Goal: Transaction & Acquisition: Purchase product/service

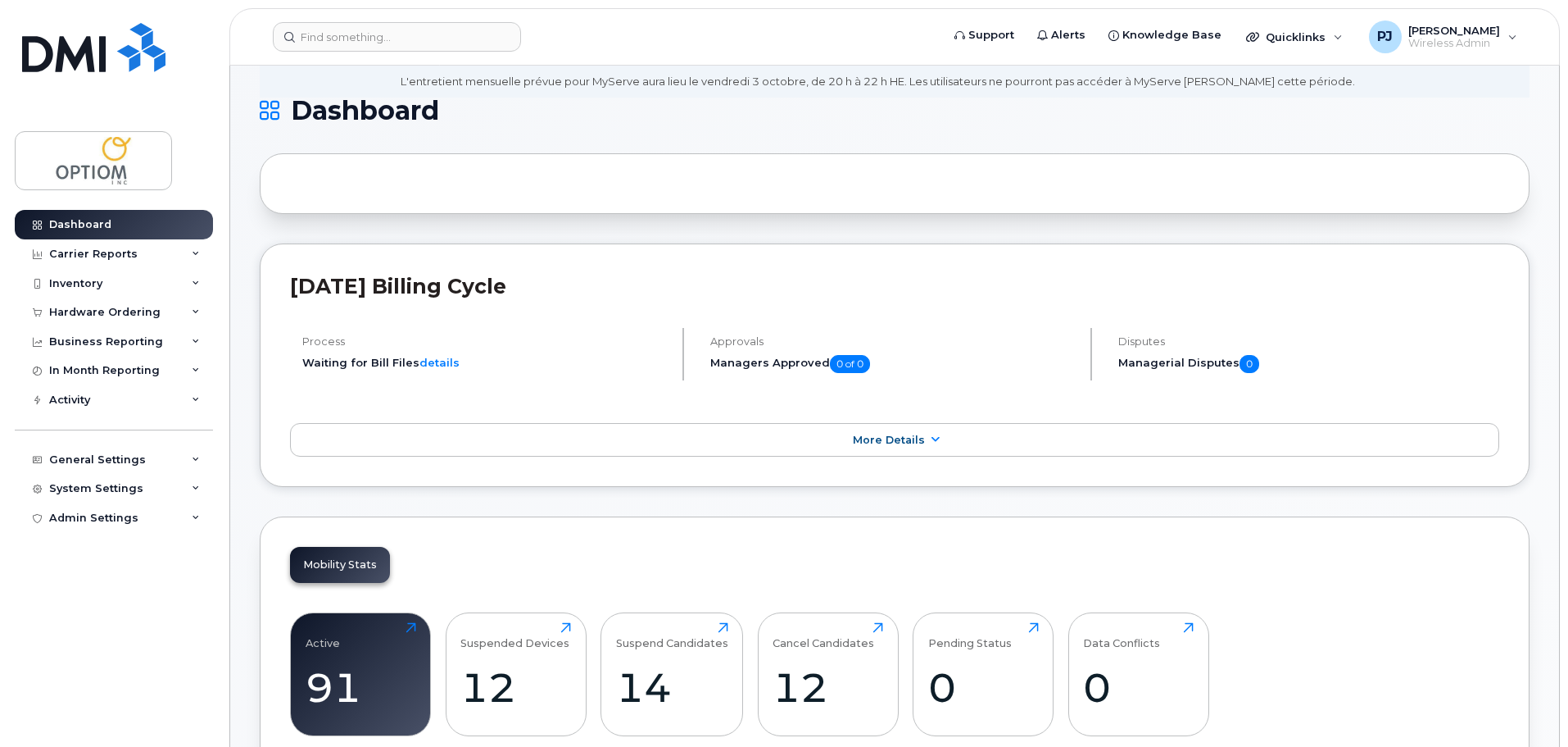
scroll to position [164, 0]
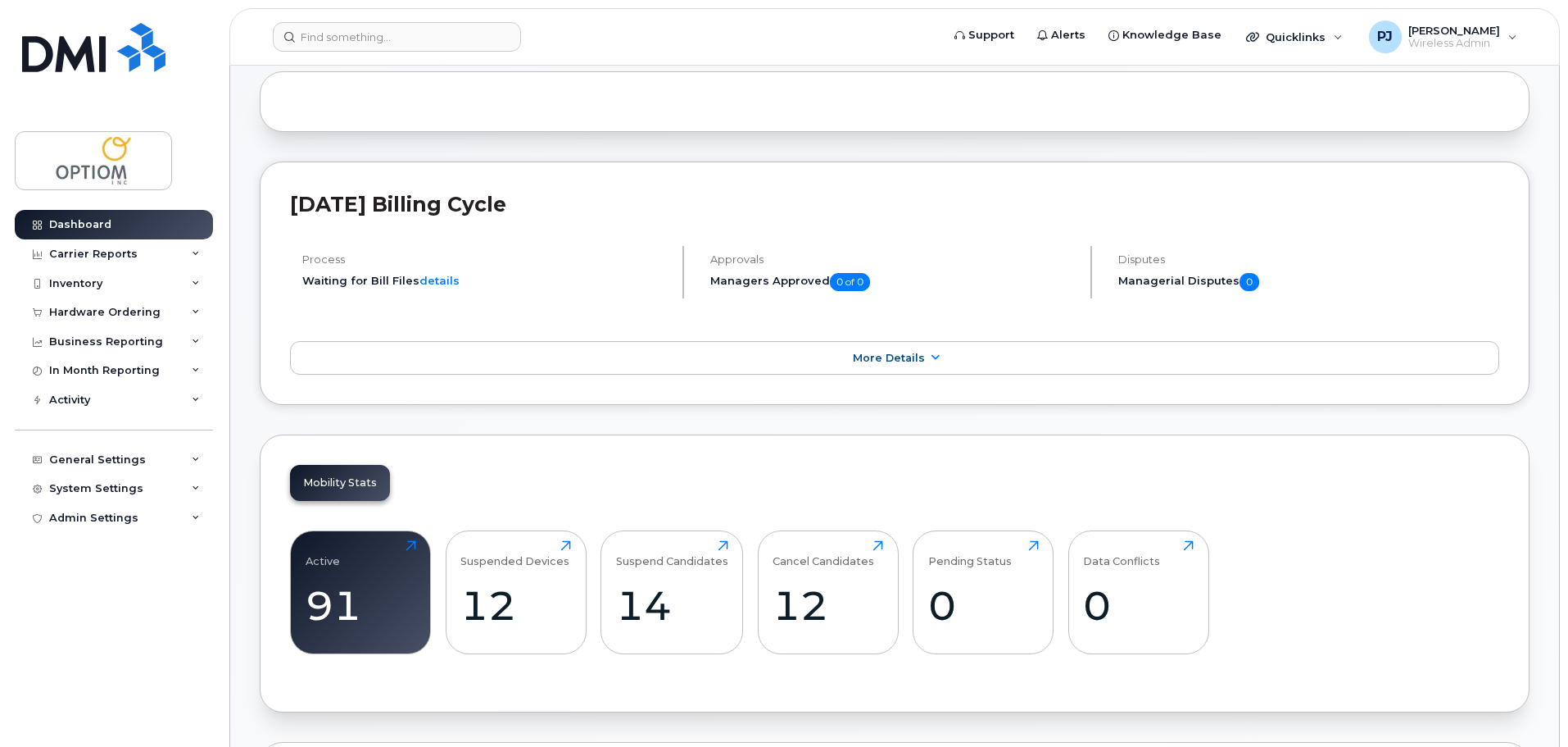
click at [346, 21] on header "Support Alerts Knowledge Base Quicklinks Suspend / Cancel Device Change SIM Car…" at bounding box center [895, 37] width 1331 height 57
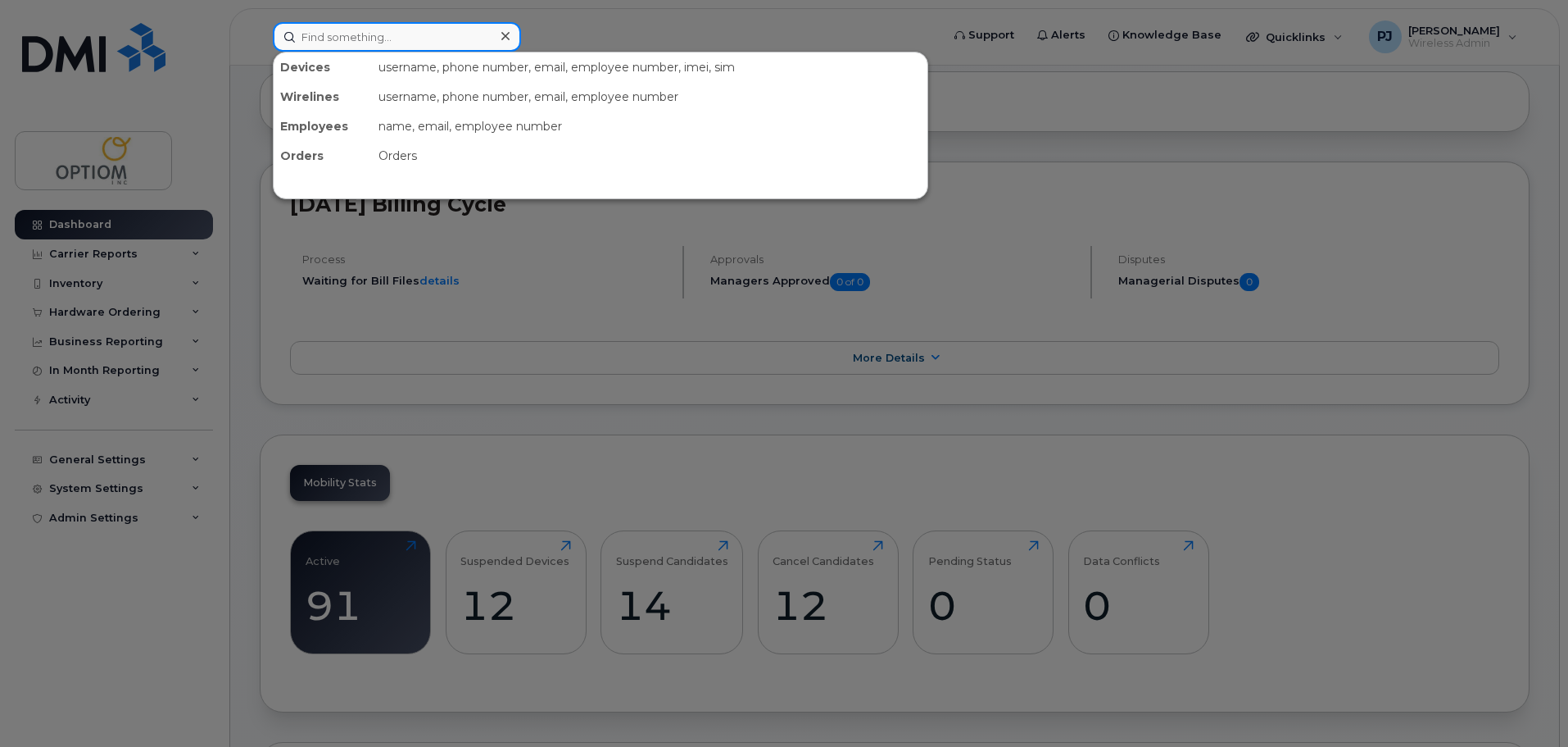
click at [338, 39] on input at bounding box center [397, 37] width 249 height 30
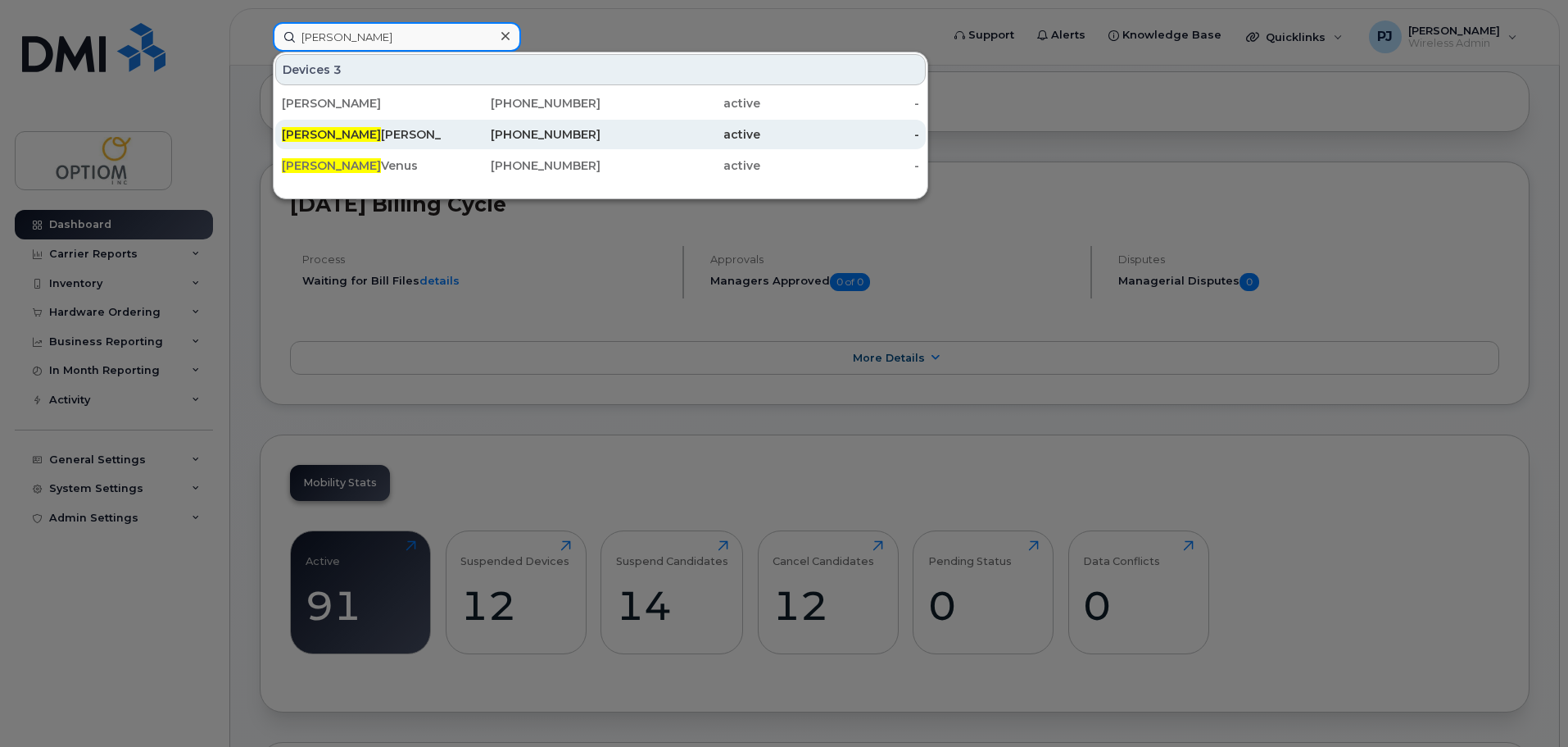
type input "[PERSON_NAME]"
drag, startPoint x: 352, startPoint y: 134, endPoint x: 400, endPoint y: 121, distance: 49.7
click at [352, 133] on div "[PERSON_NAME]" at bounding box center [361, 134] width 160 height 16
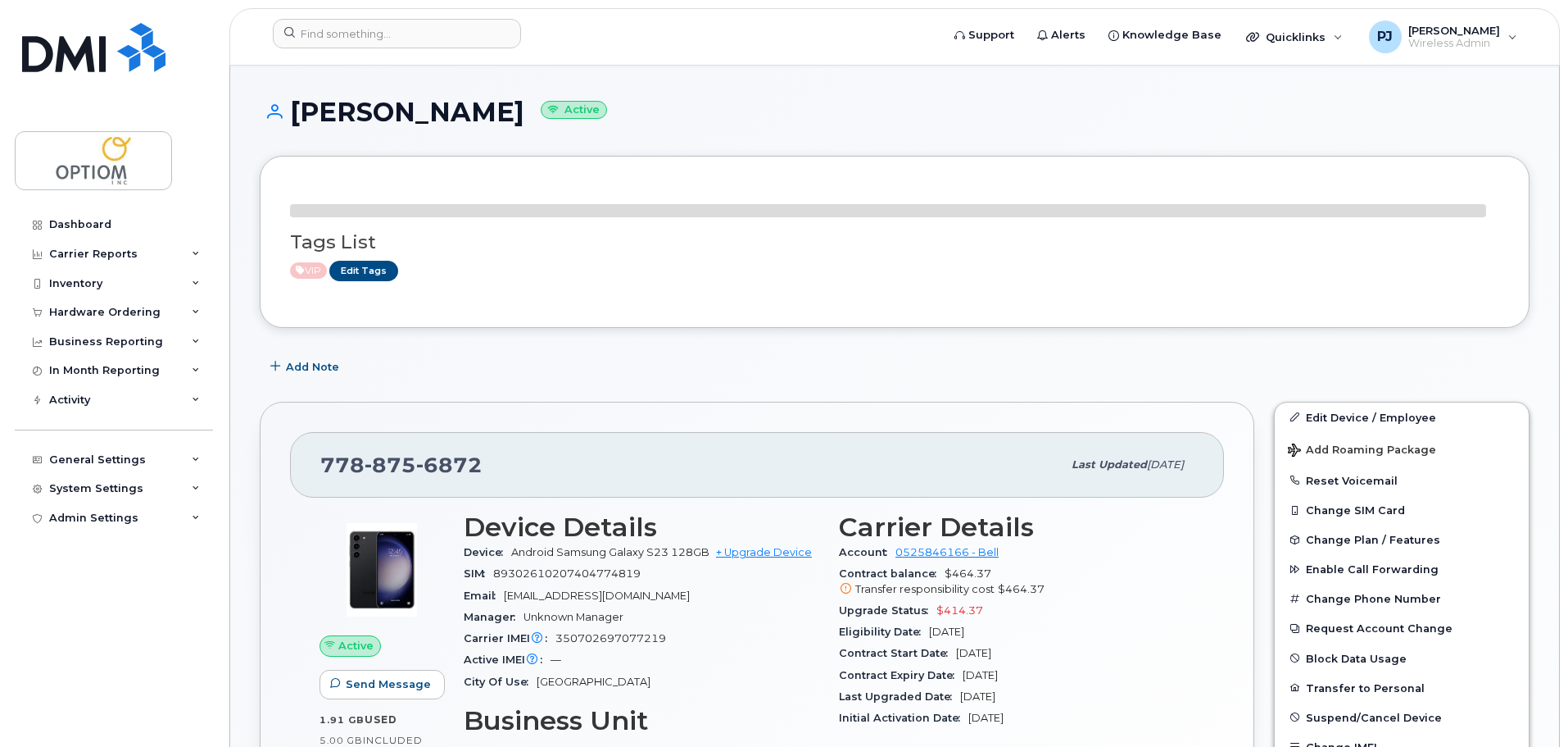
scroll to position [166, 0]
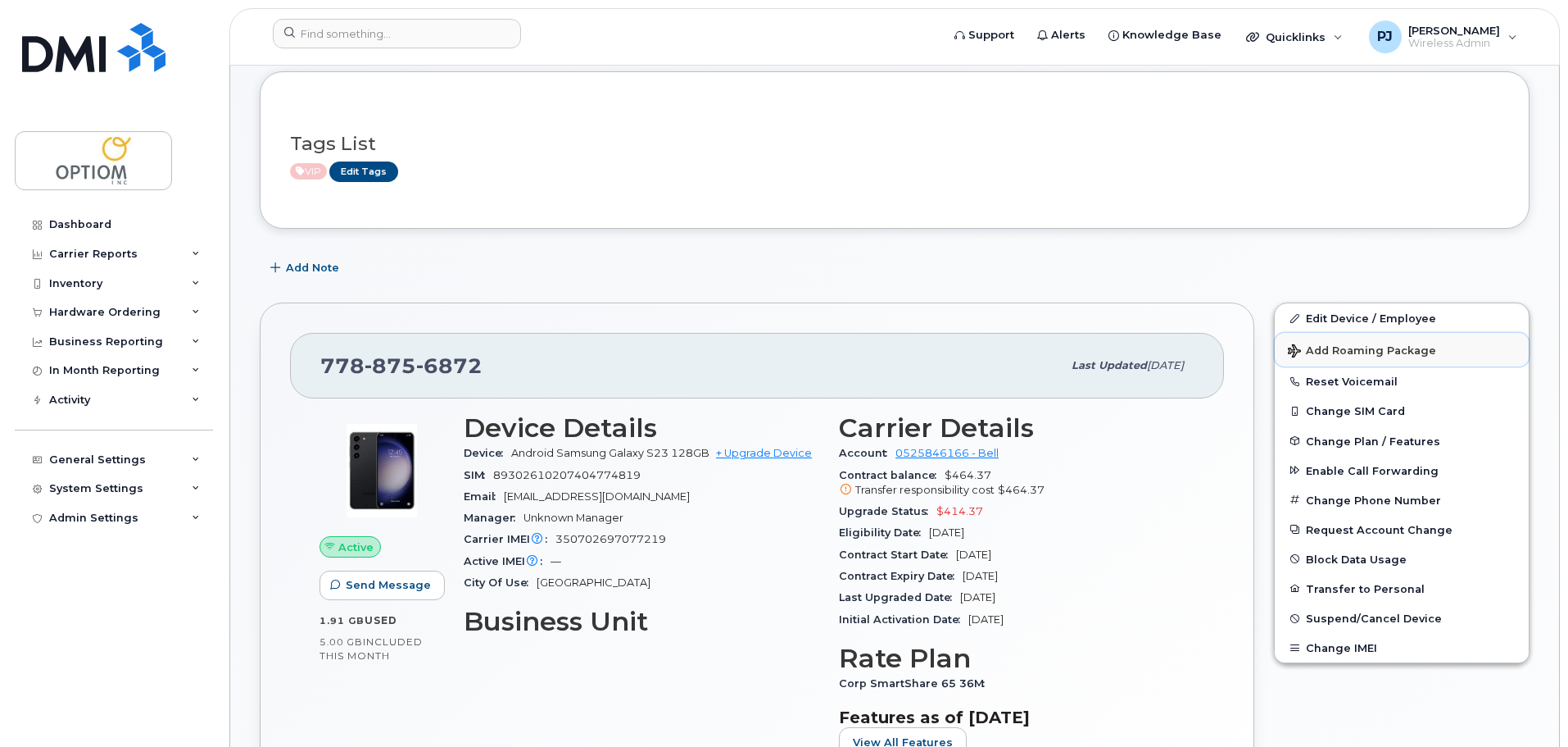
click at [1365, 344] on button "Add Roaming Package" at bounding box center [1402, 350] width 254 height 34
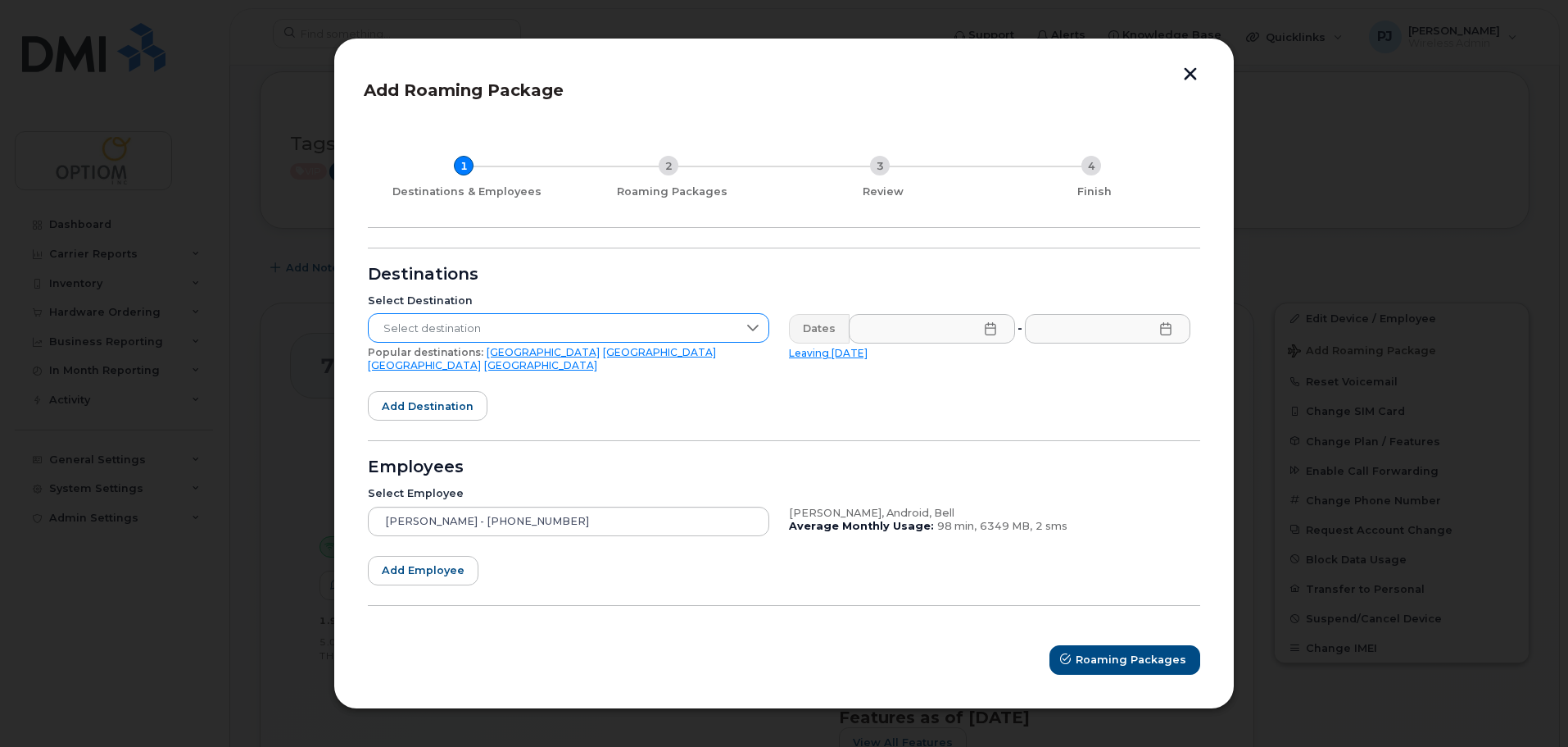
click at [449, 343] on span "Select destination" at bounding box center [553, 328] width 369 height 30
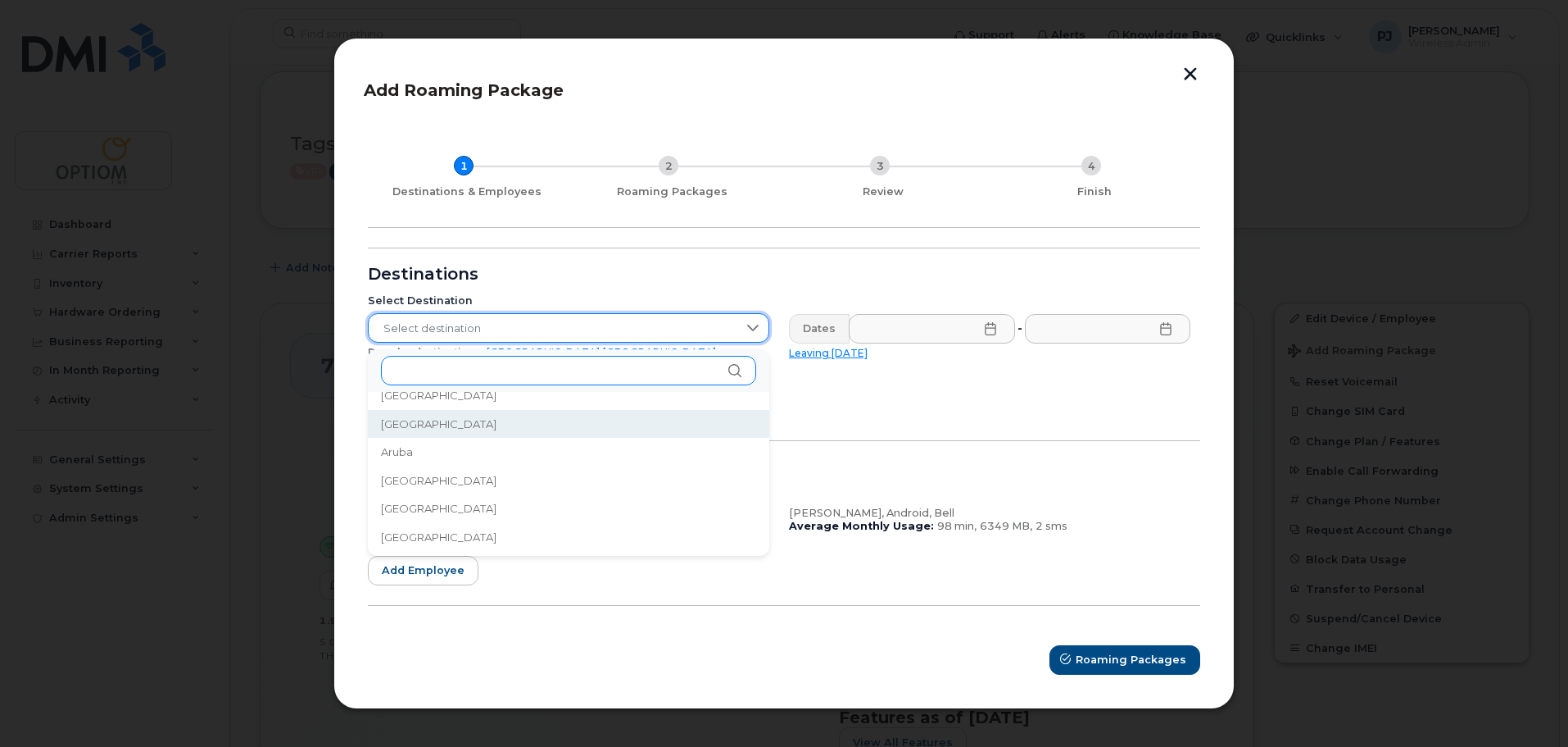
scroll to position [233, 0]
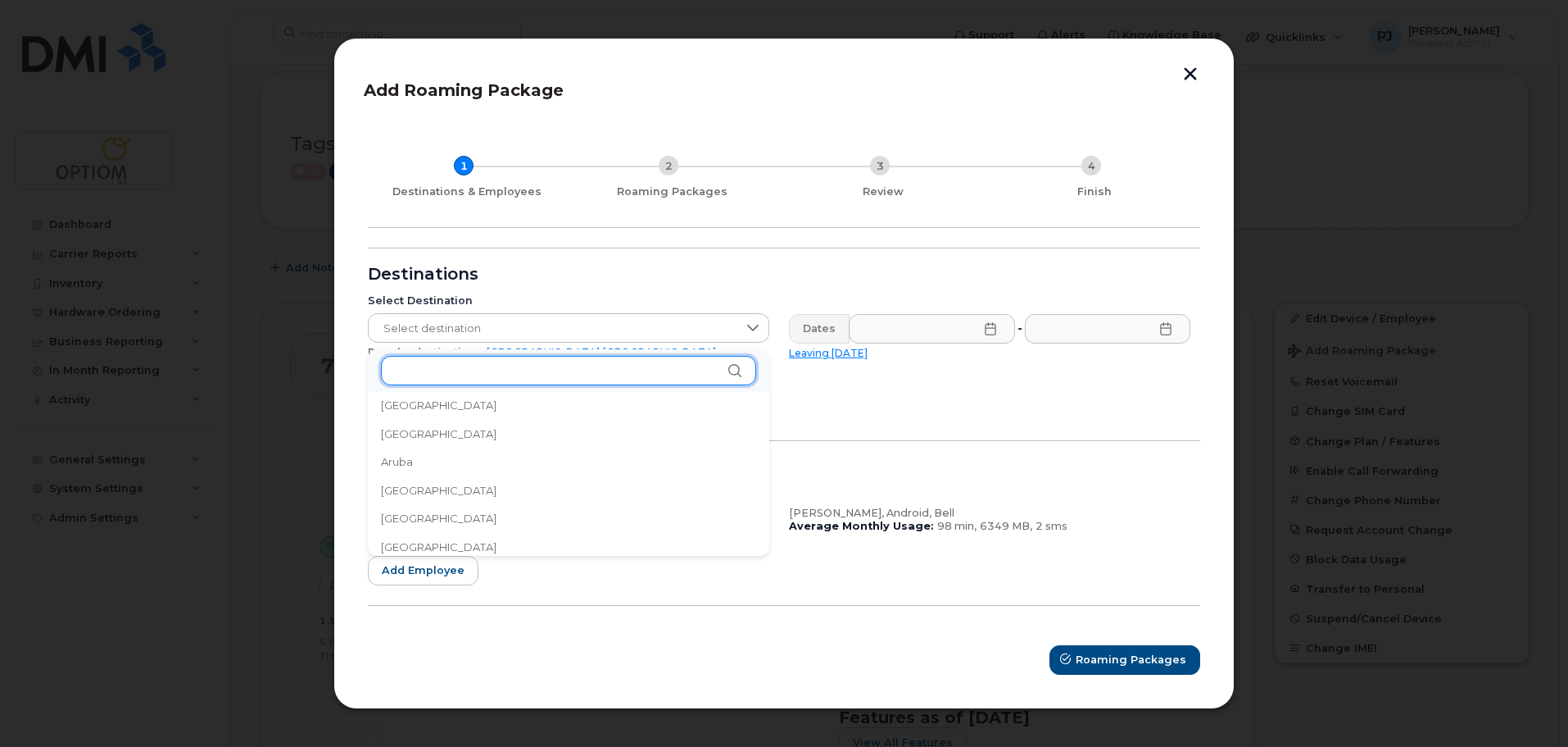
click at [478, 368] on input "text" at bounding box center [569, 370] width 376 height 30
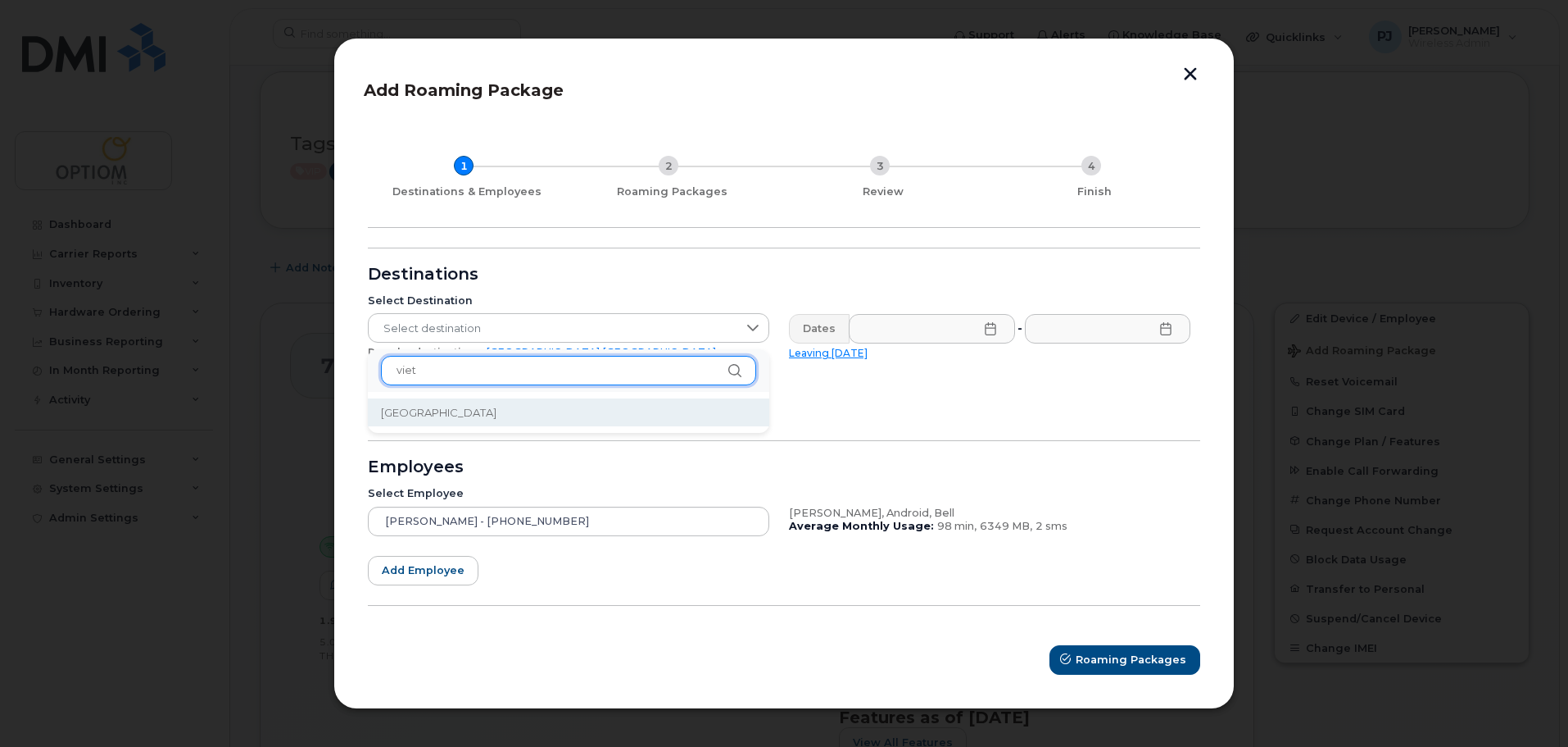
type input "viet"
click at [419, 415] on span "Vietnam" at bounding box center [438, 412] width 115 height 15
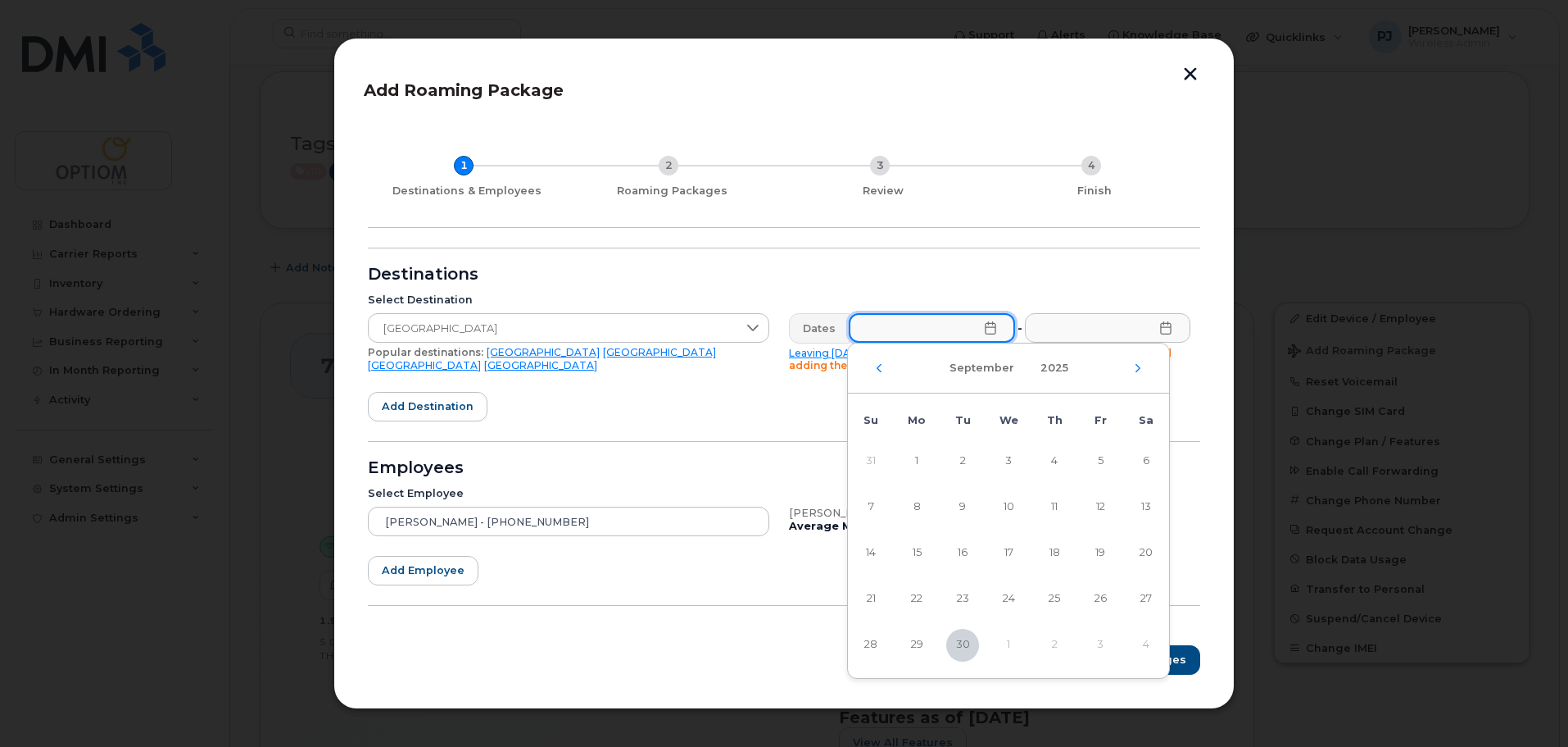
click at [988, 337] on input "text" at bounding box center [932, 327] width 166 height 30
click at [1137, 373] on div "[DATE]" at bounding box center [1008, 369] width 321 height 50
click at [1137, 369] on icon "Next Month" at bounding box center [1138, 368] width 10 height 13
click at [1141, 458] on span "4" at bounding box center [1146, 461] width 33 height 33
type input "10/04/2025"
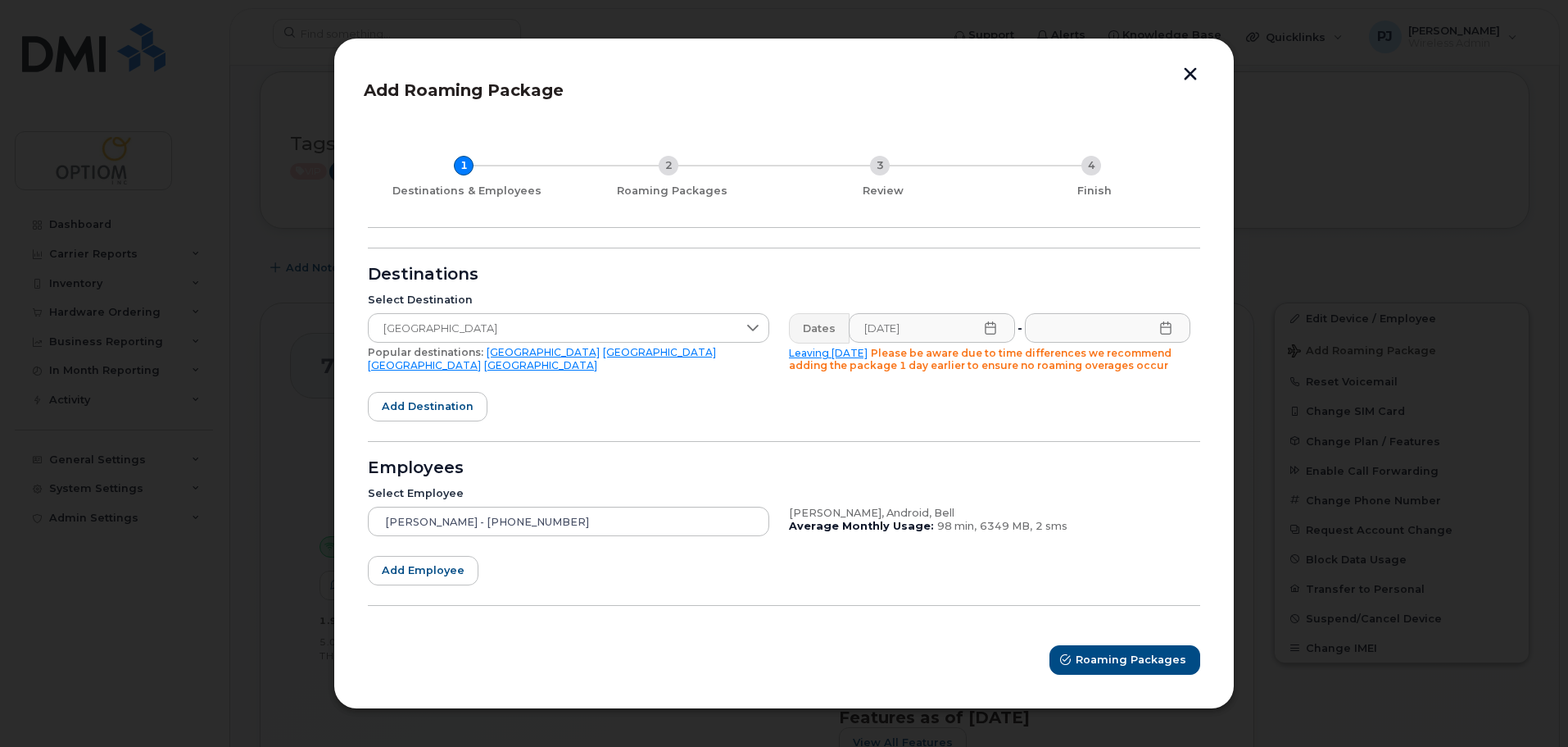
click at [1166, 332] on icon at bounding box center [1165, 327] width 13 height 13
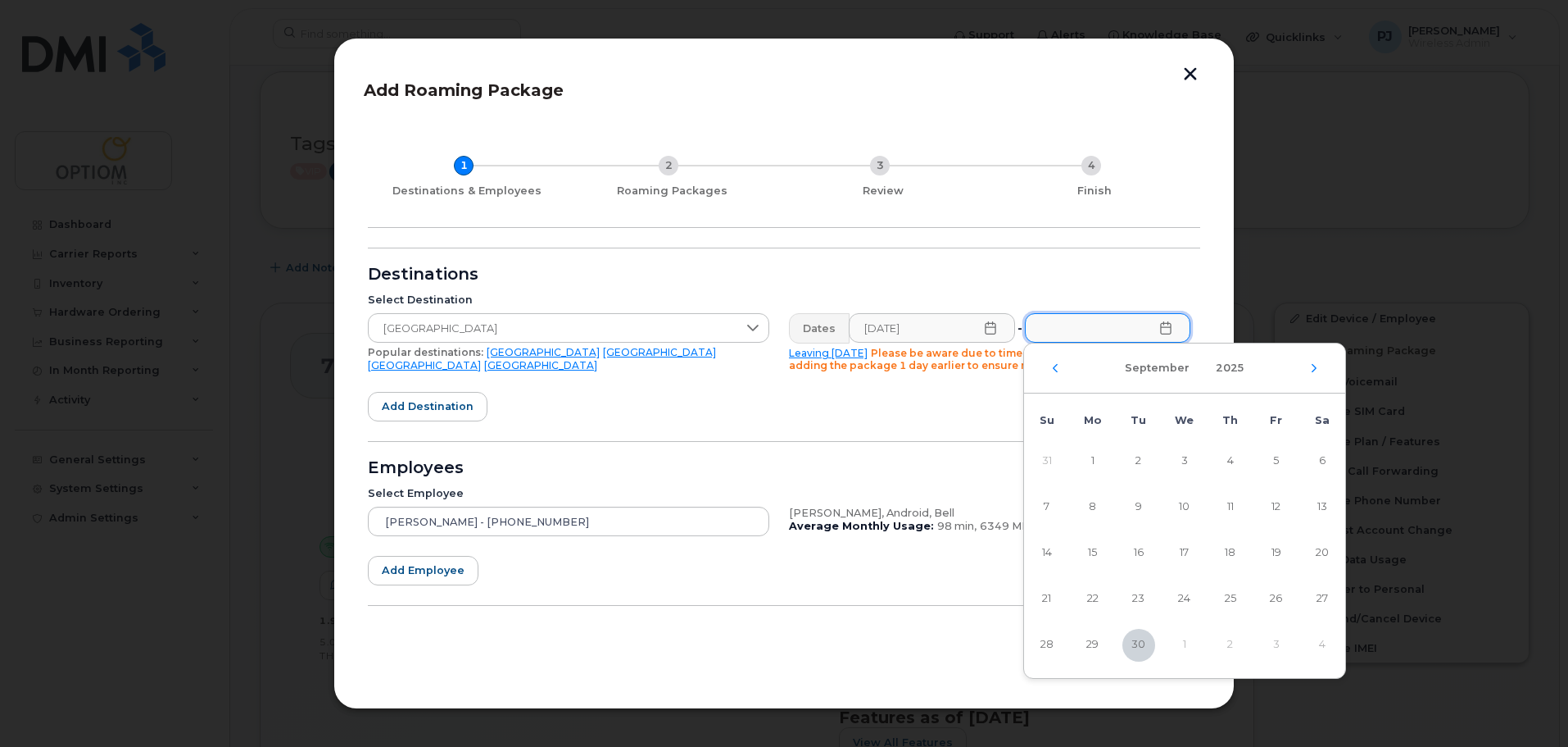
click at [1309, 370] on div "[DATE]" at bounding box center [1184, 369] width 321 height 50
click at [1312, 369] on icon "Next Month" at bounding box center [1314, 368] width 10 height 13
click at [1142, 540] on span "14" at bounding box center [1139, 553] width 33 height 33
type input "10/14/2025"
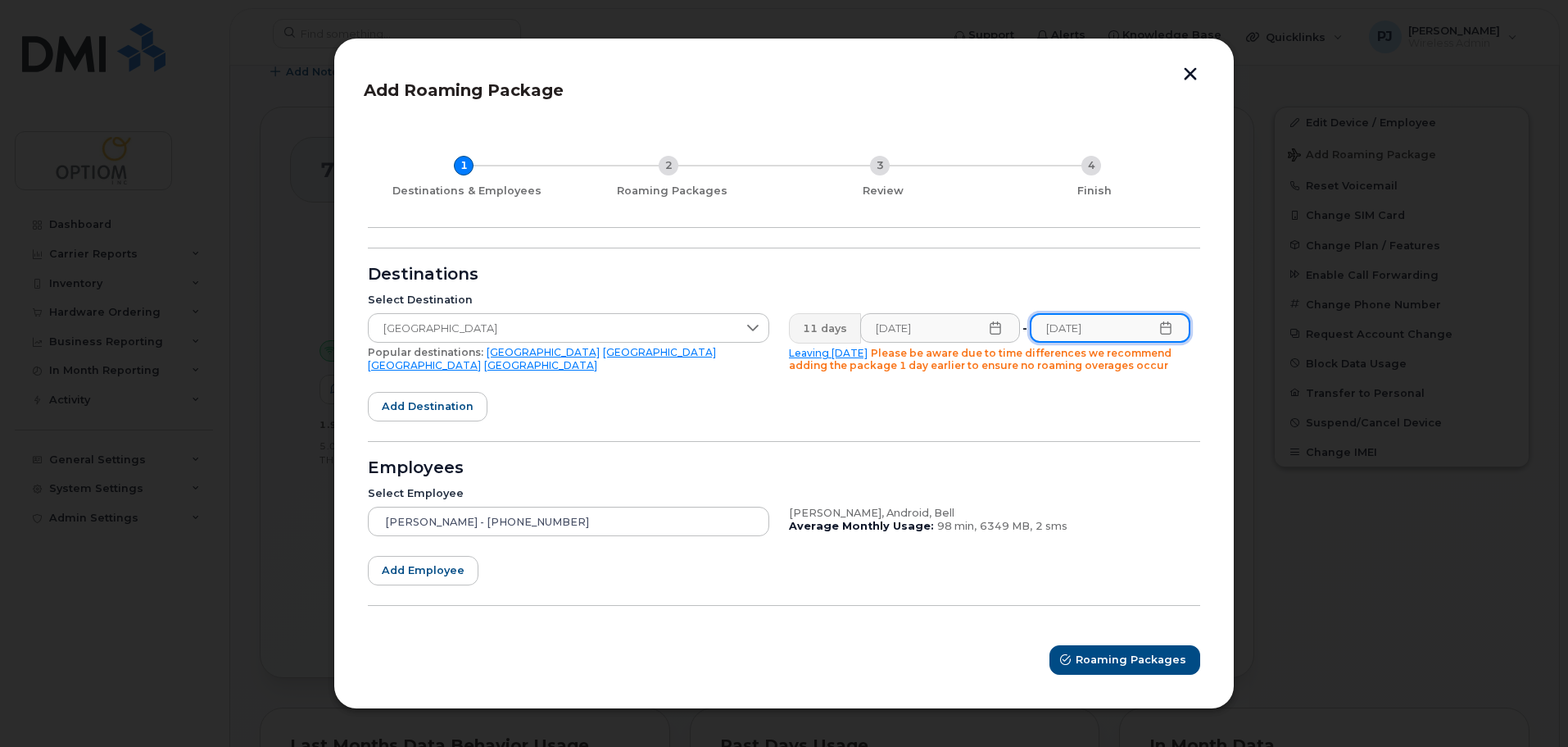
scroll to position [412, 0]
click at [1127, 658] on span "Roaming Packages" at bounding box center [1132, 658] width 111 height 15
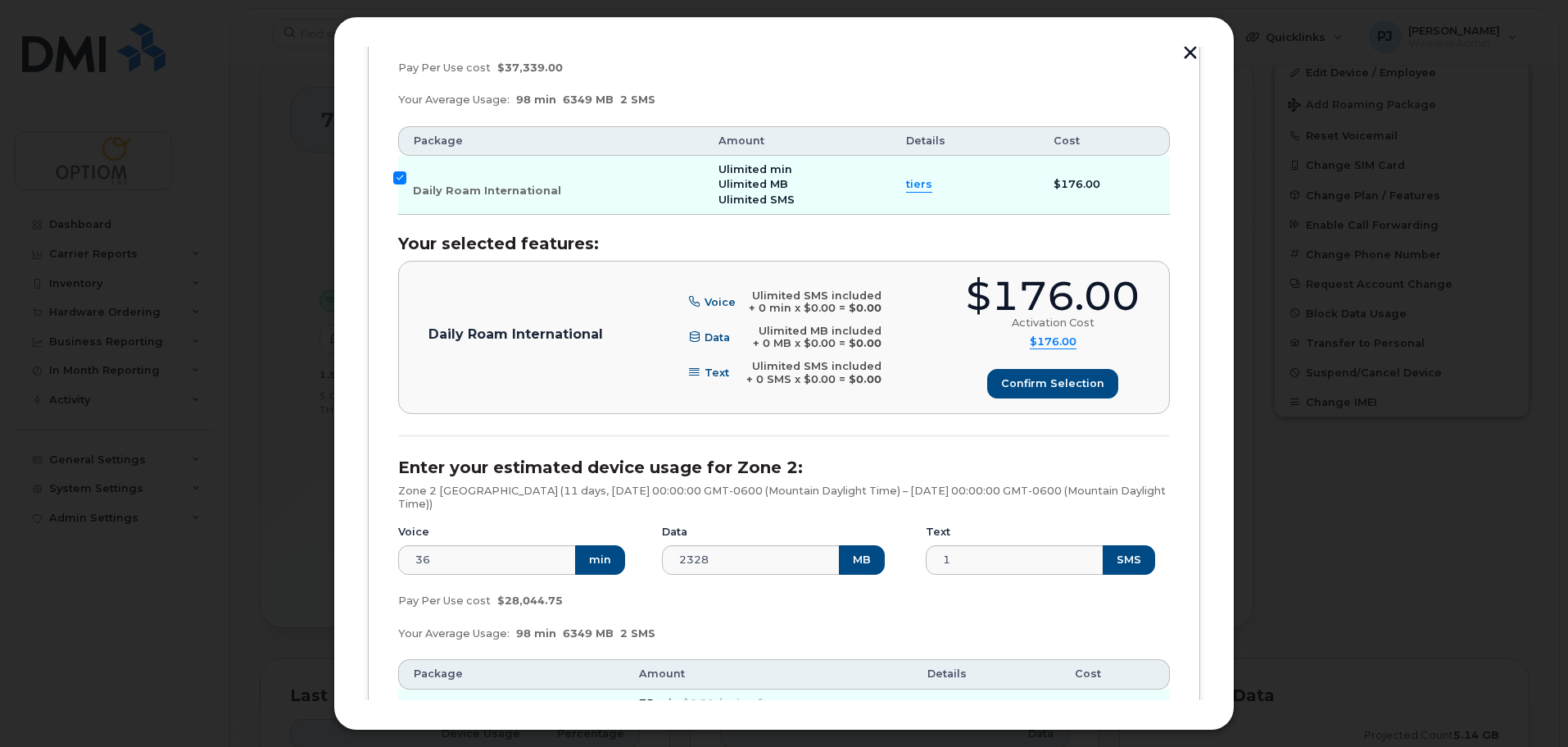
scroll to position [335, 0]
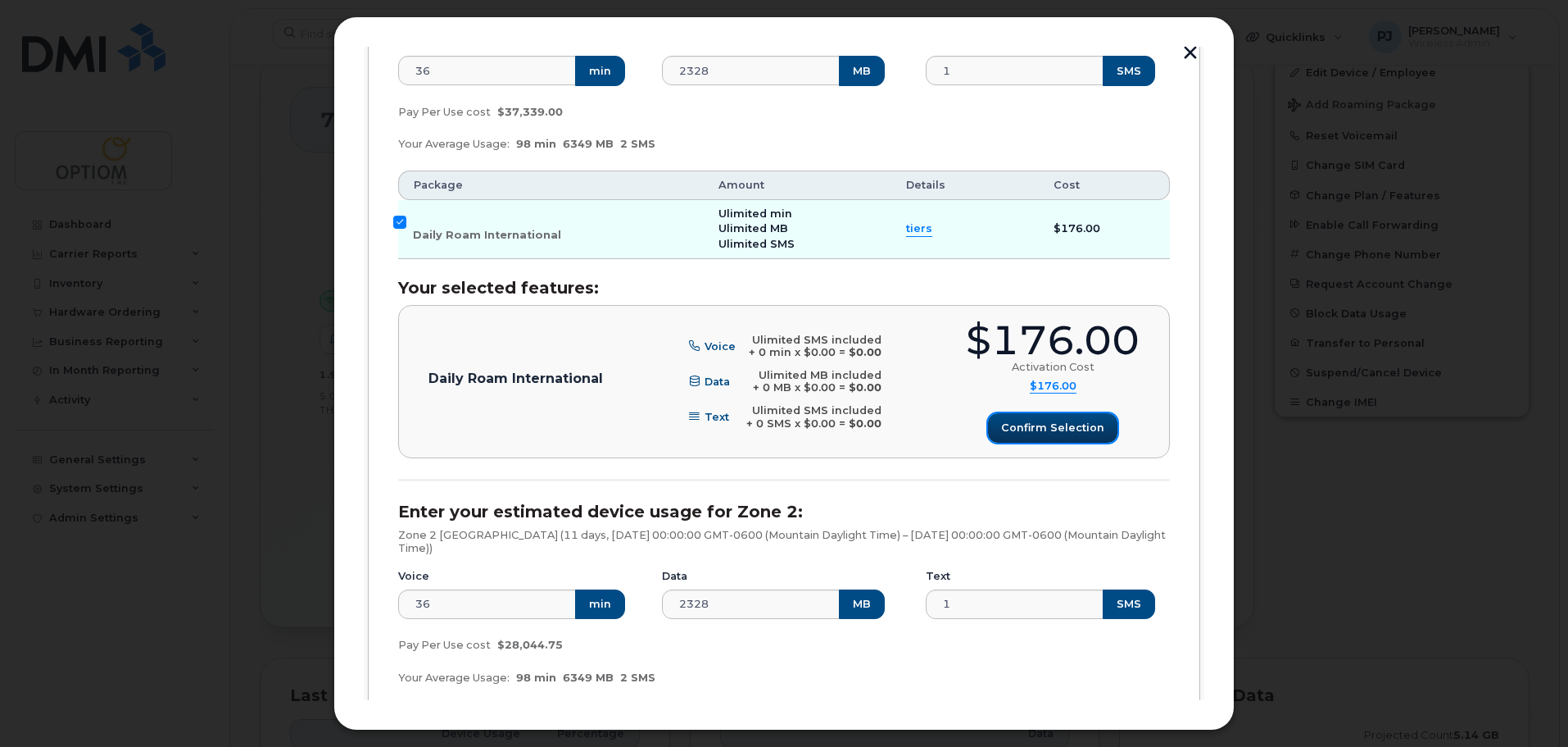
click at [1035, 428] on span "Confirm selection" at bounding box center [1052, 427] width 103 height 15
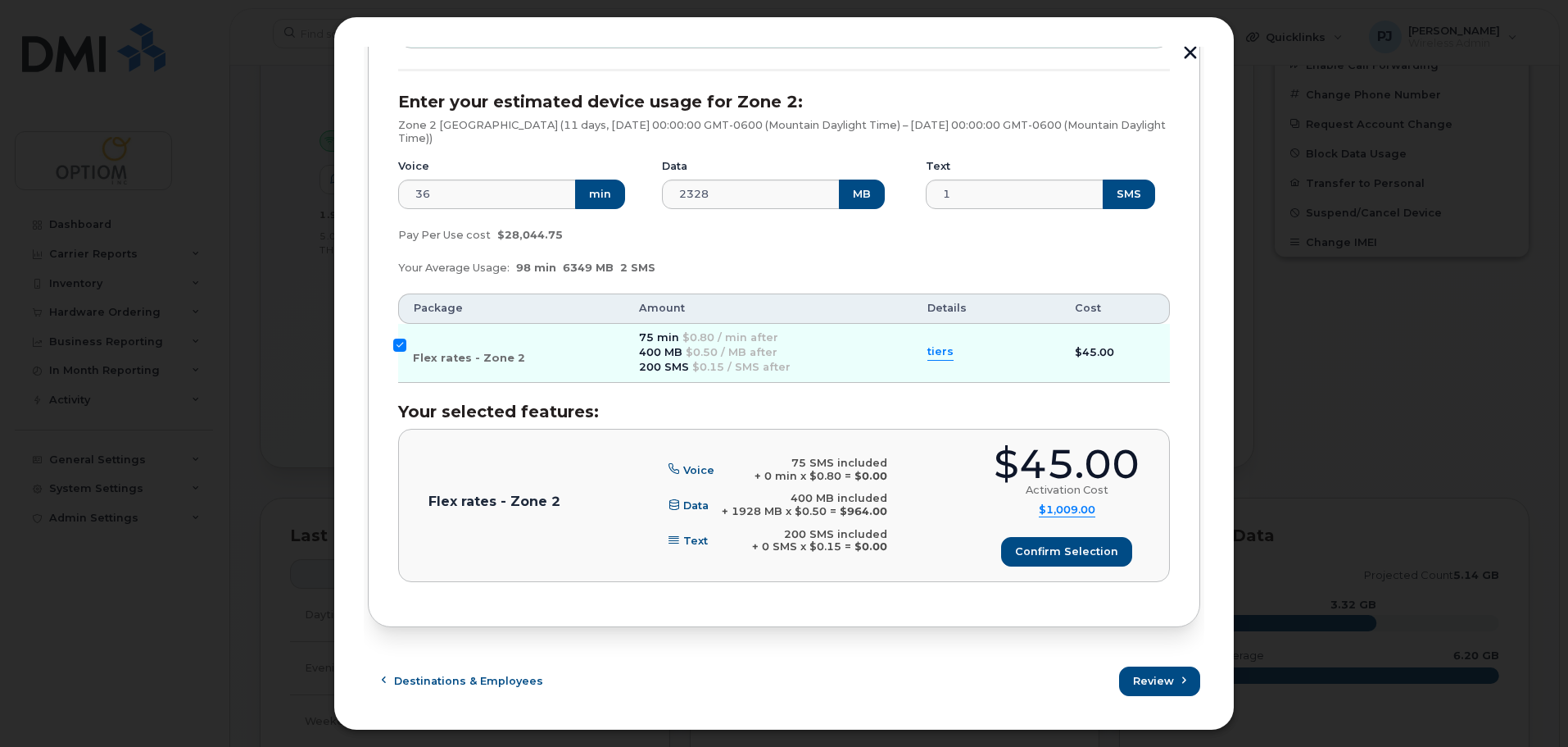
scroll to position [576, 0]
click at [1142, 674] on span "Review" at bounding box center [1155, 680] width 41 height 15
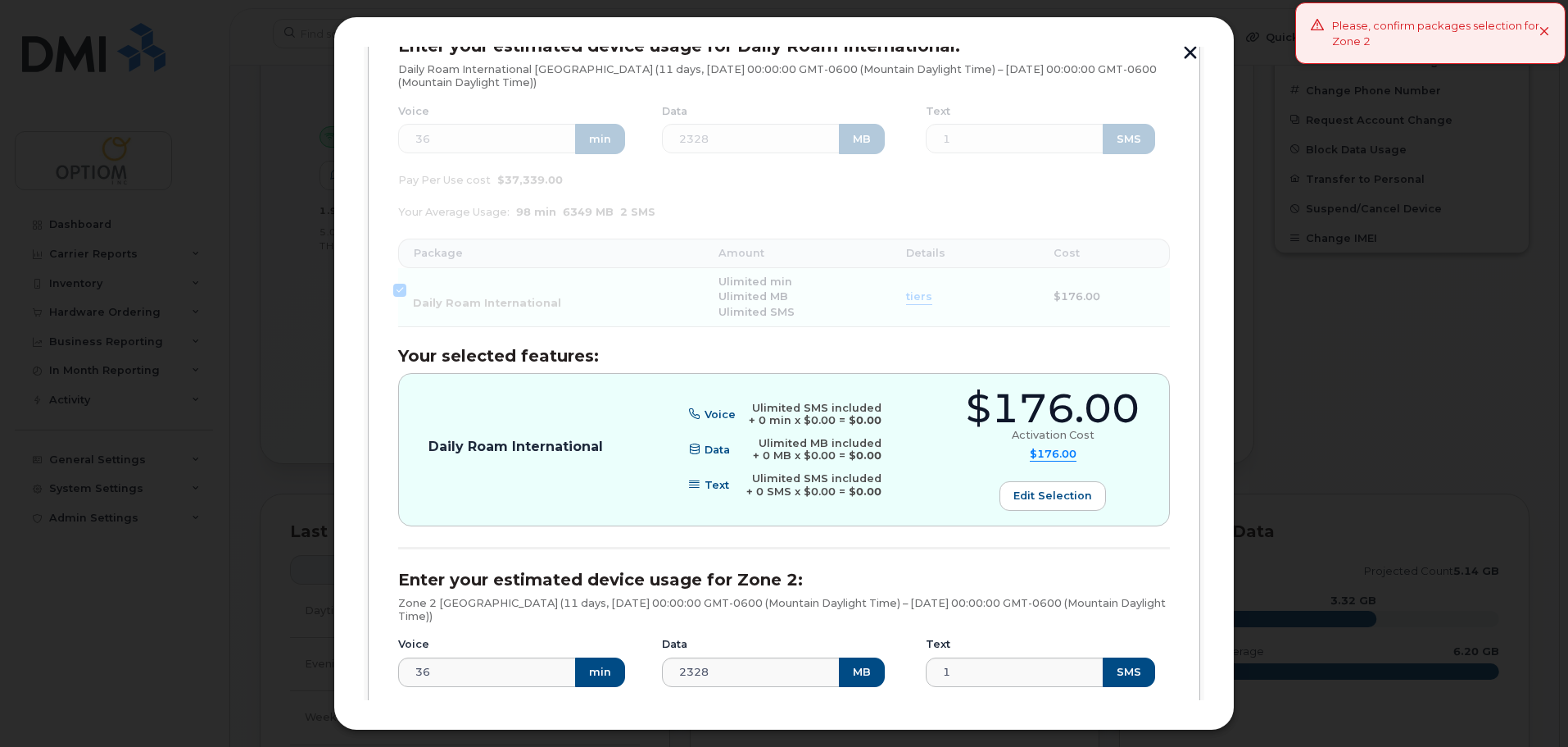
scroll to position [252, 0]
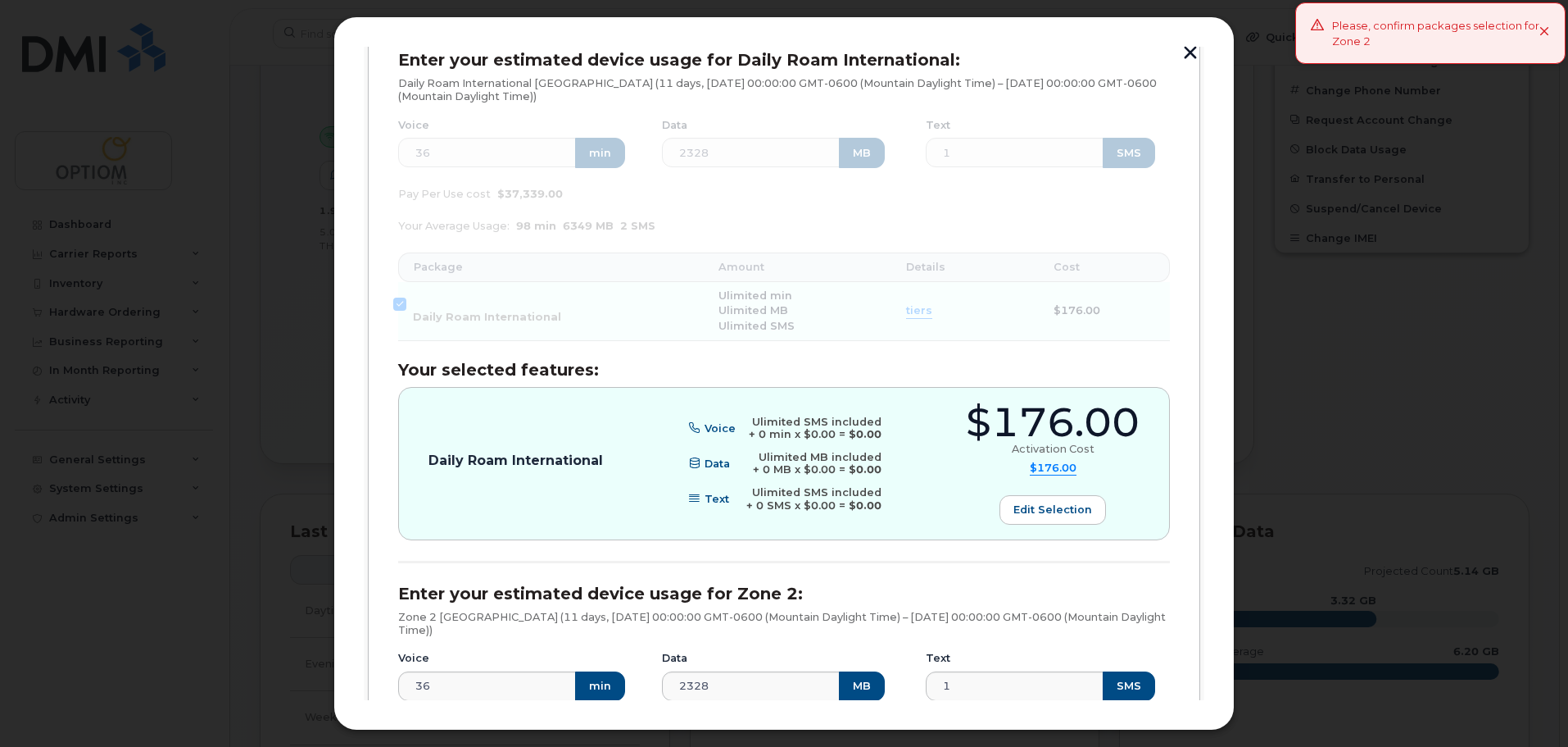
click at [913, 466] on div "Daily Roam International Voice Ulimited SMS included + 0 min x $0.00 = $0.00 Da…" at bounding box center [784, 463] width 711 height 122
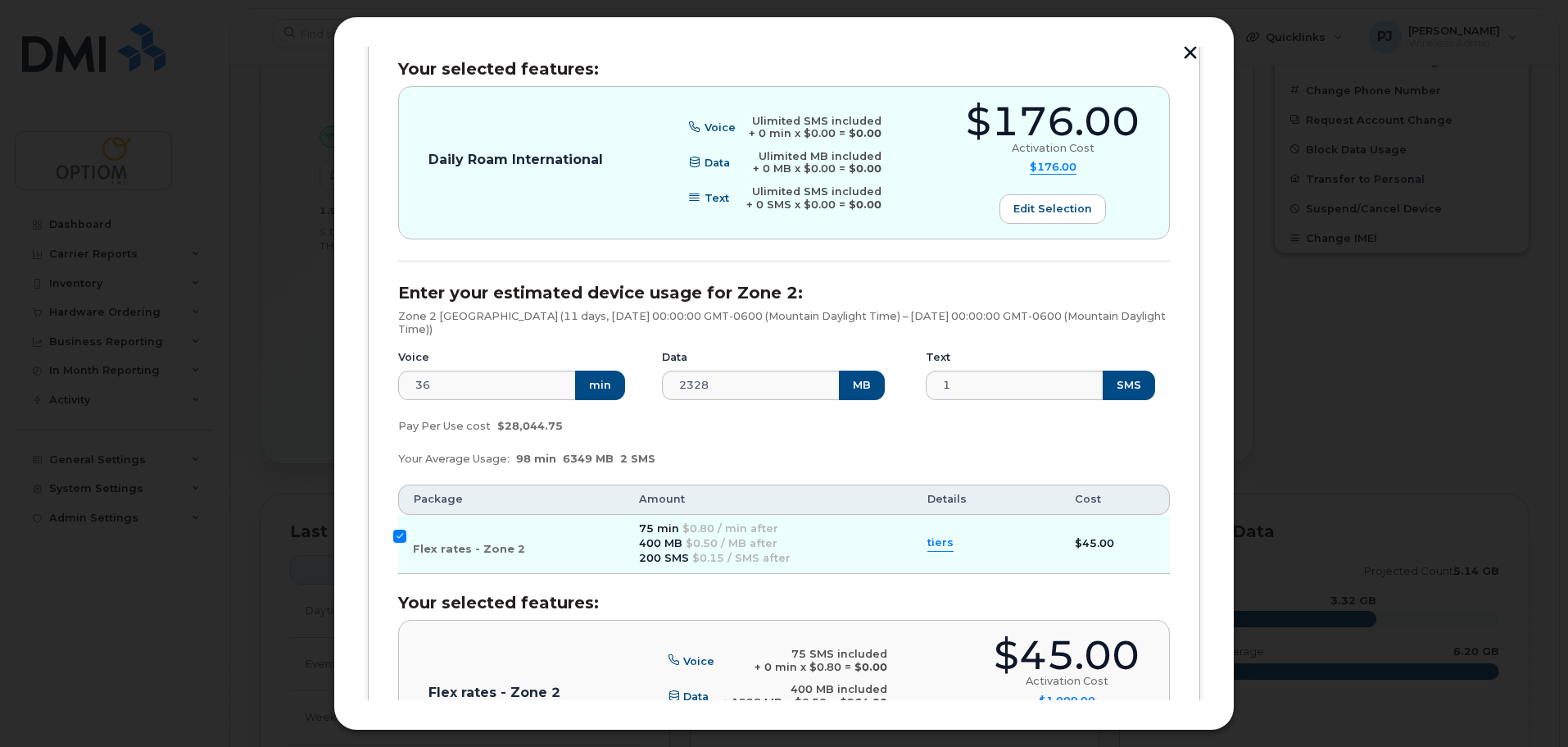
scroll to position [581, 0]
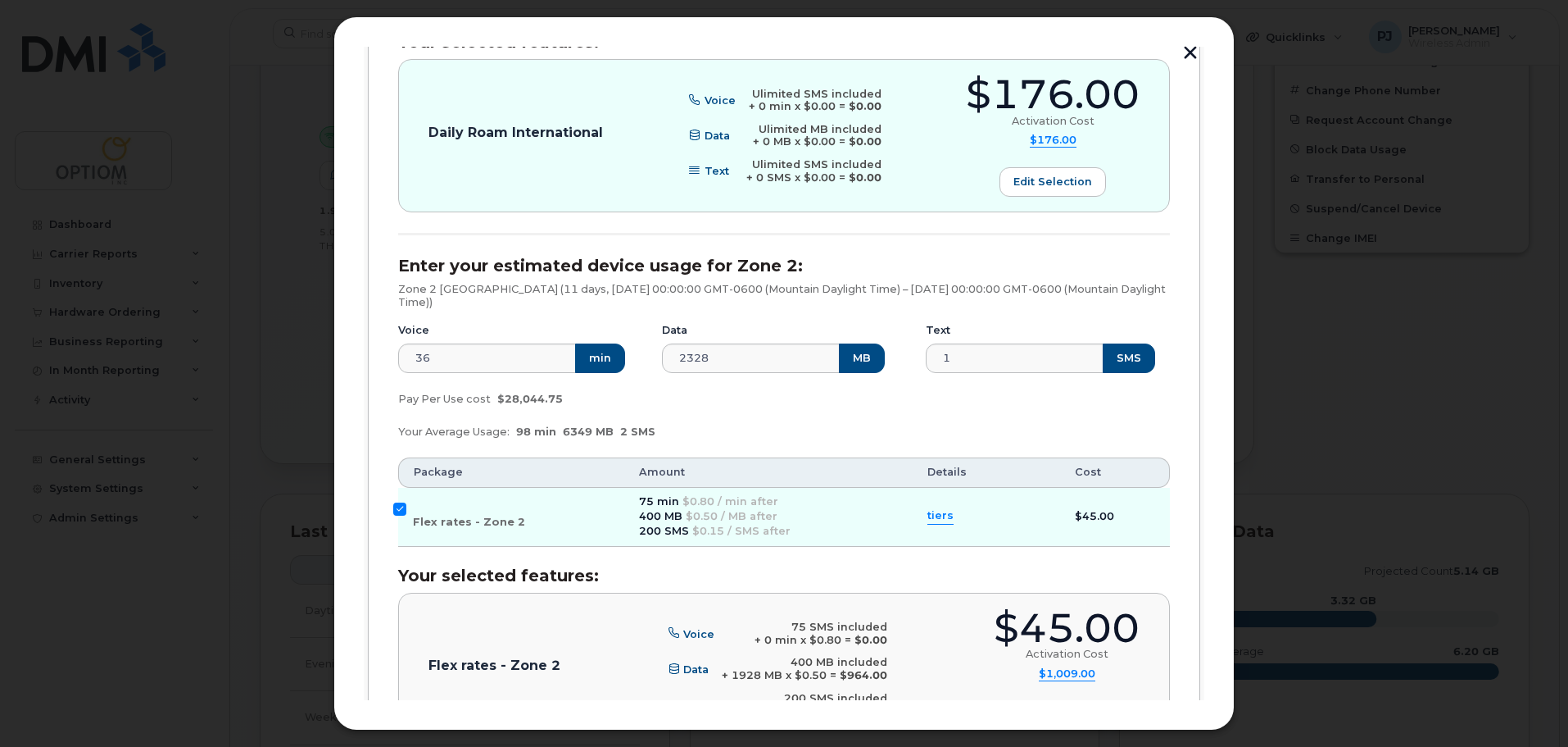
click at [747, 513] on span "$0.50 / MB after" at bounding box center [732, 516] width 92 height 13
click at [396, 505] on input "Flex rates - Zone 2" at bounding box center [400, 509] width 13 height 13
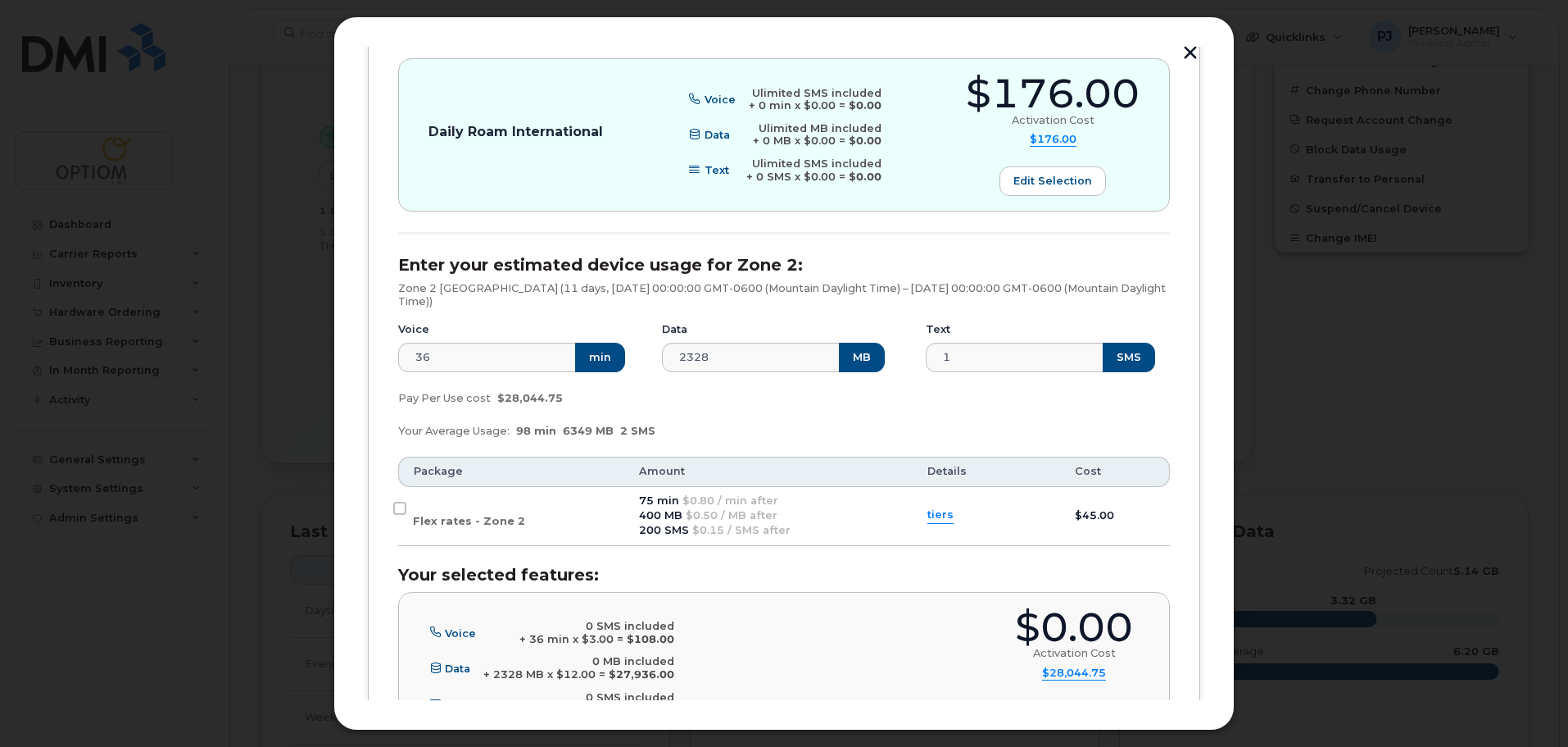
scroll to position [744, 0]
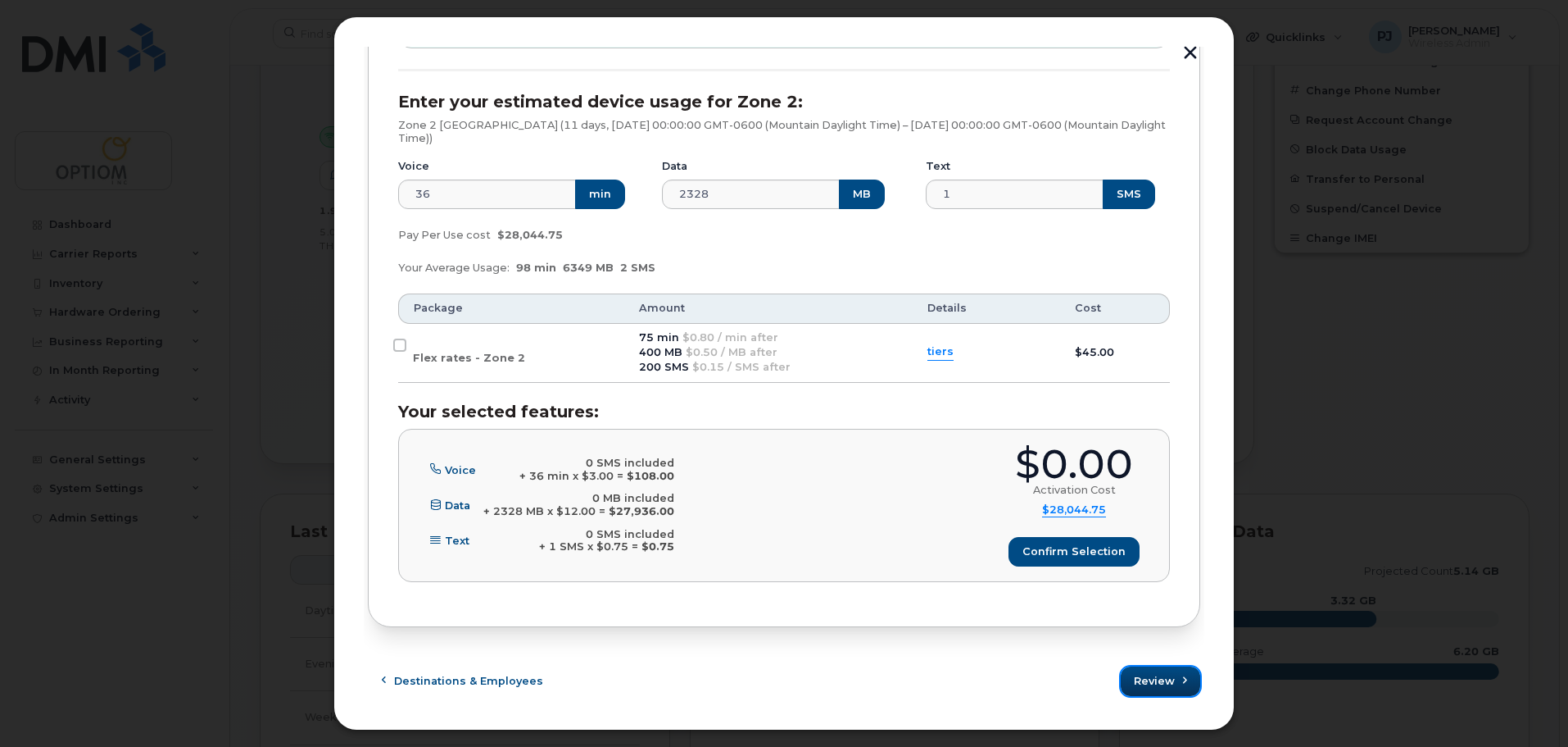
click at [1136, 679] on span "Review" at bounding box center [1155, 680] width 41 height 15
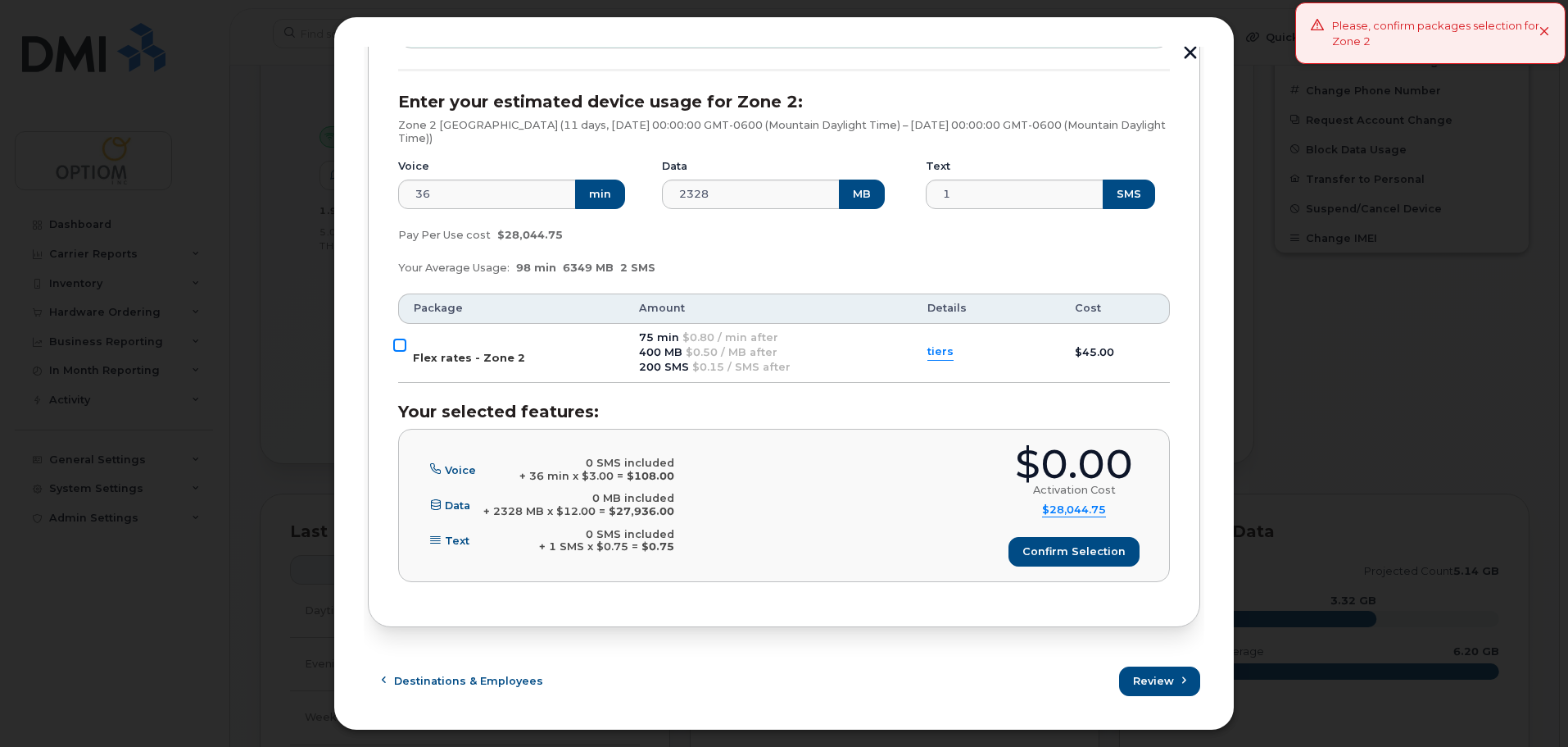
click at [403, 343] on input "Flex rates - Zone 2" at bounding box center [400, 344] width 13 height 13
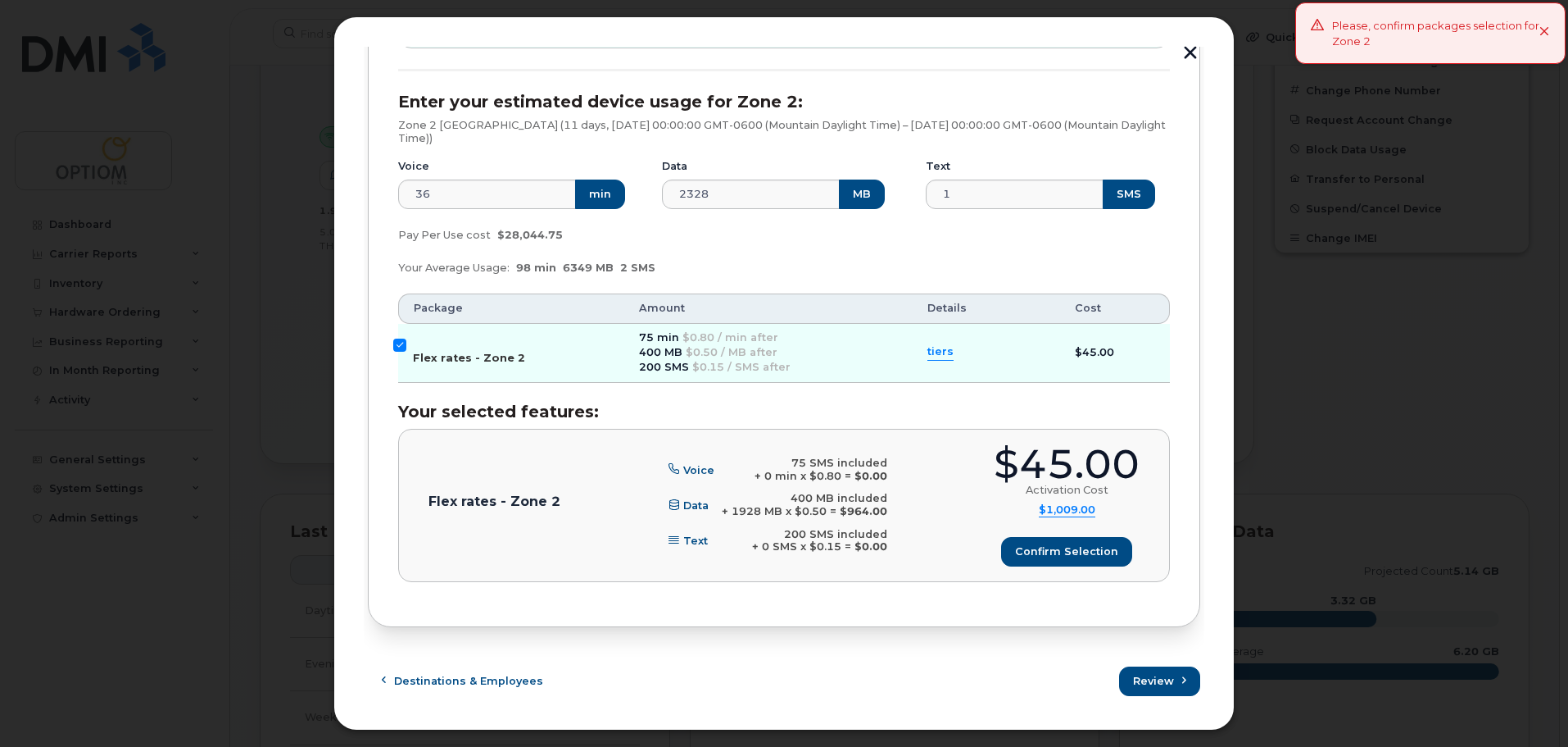
click at [402, 344] on input "Flex rates - Zone 2" at bounding box center [400, 344] width 13 height 13
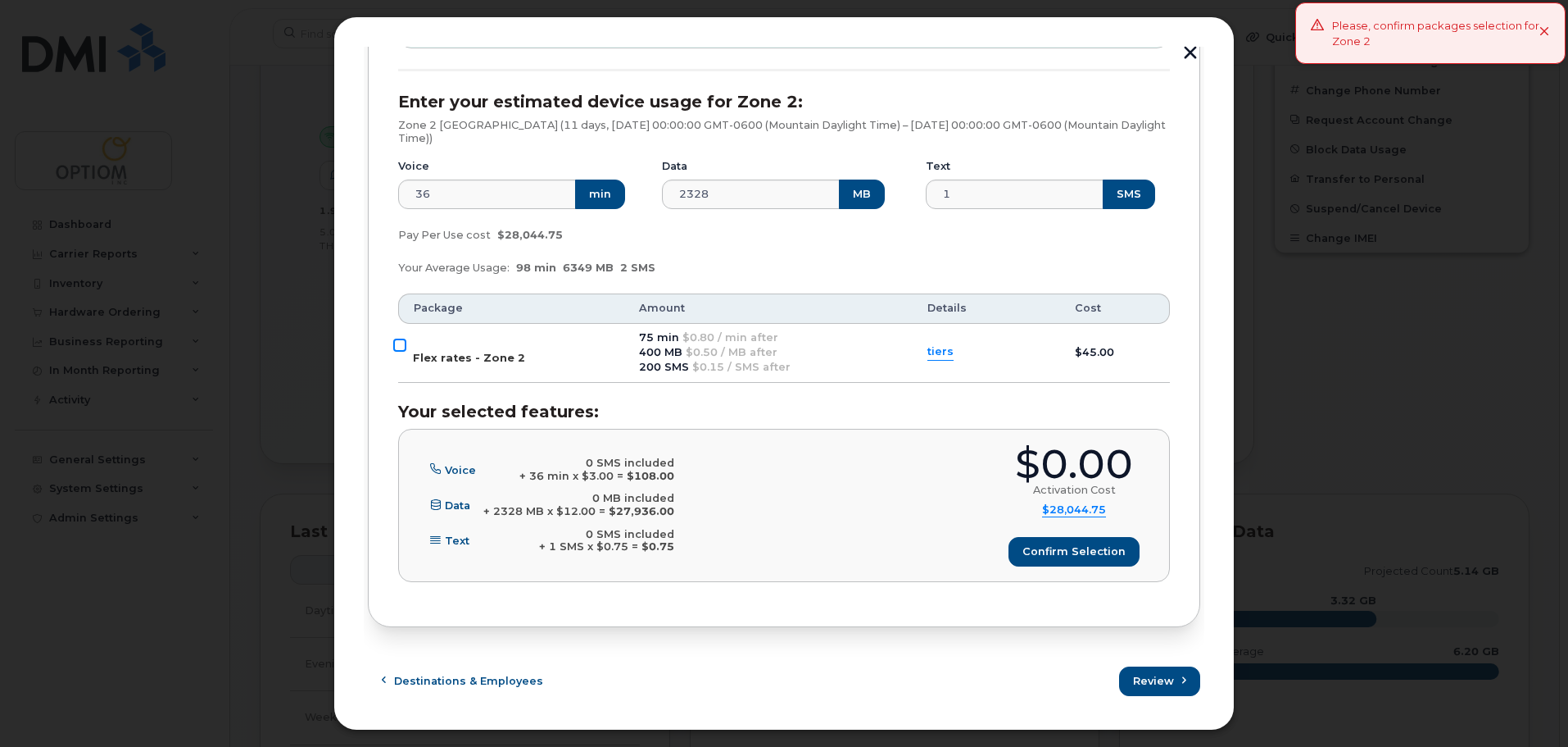
click at [402, 344] on input "Flex rates - Zone 2" at bounding box center [400, 344] width 13 height 13
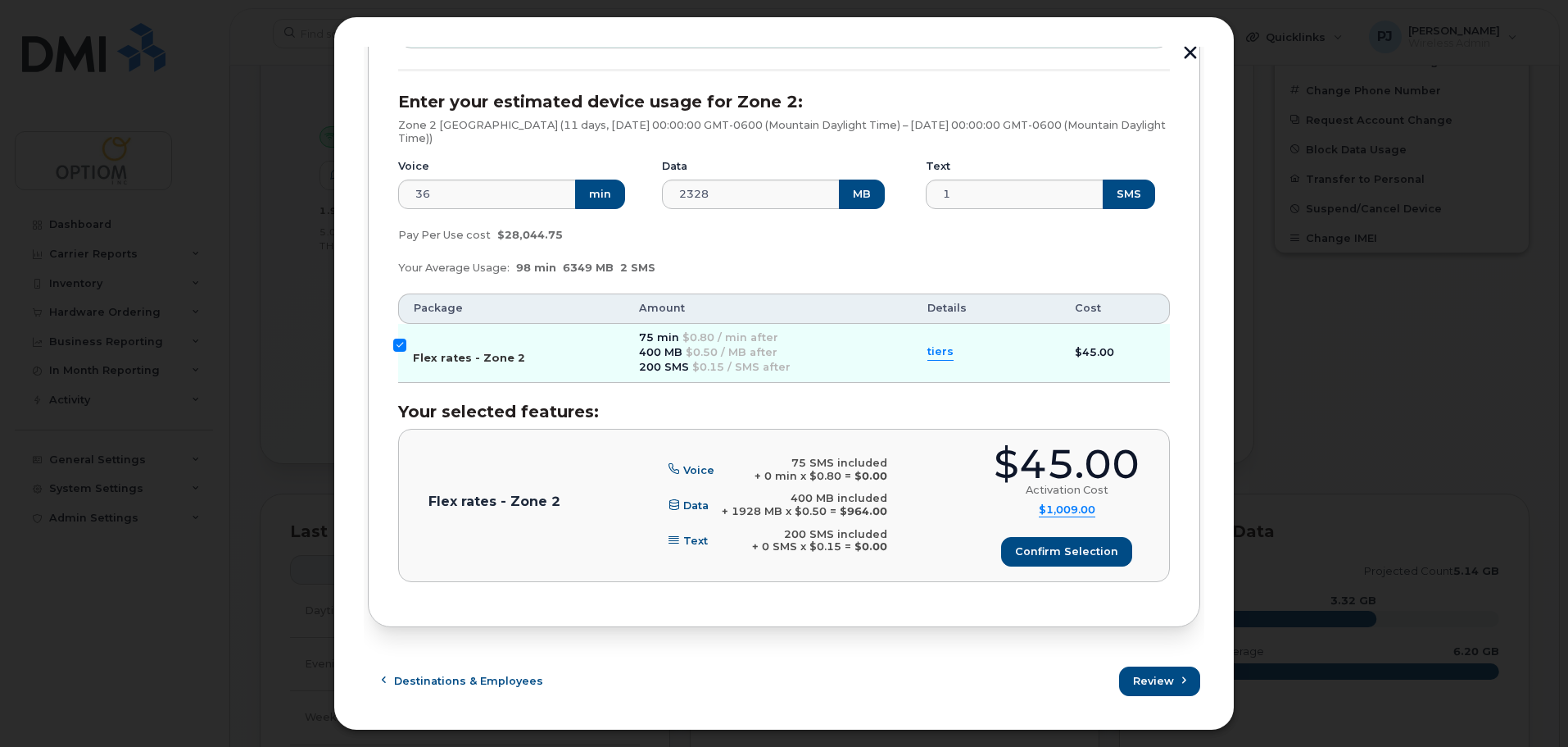
click at [402, 344] on input "Flex rates - Zone 2" at bounding box center [400, 344] width 13 height 13
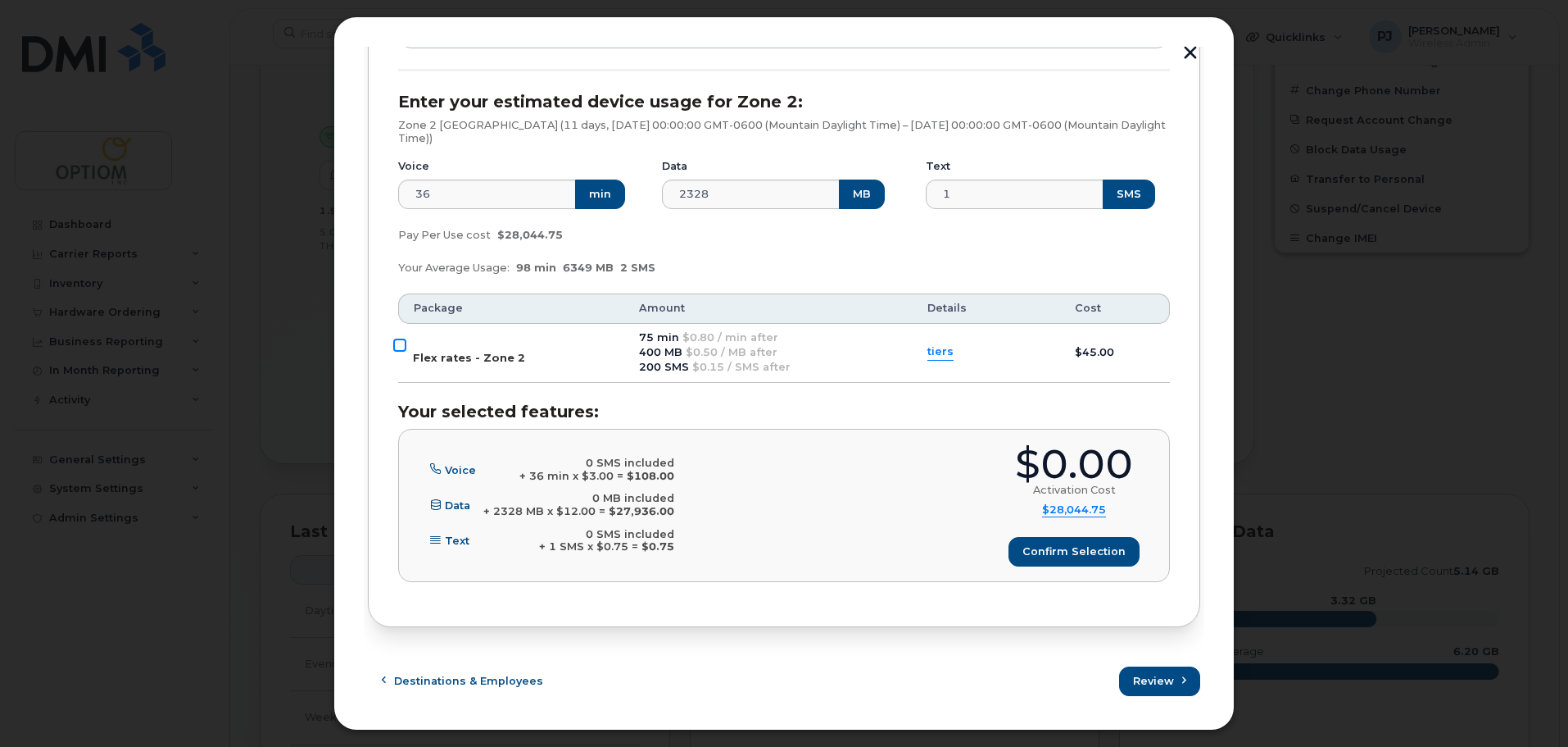
click at [402, 344] on input "Flex rates - Zone 2" at bounding box center [400, 344] width 13 height 13
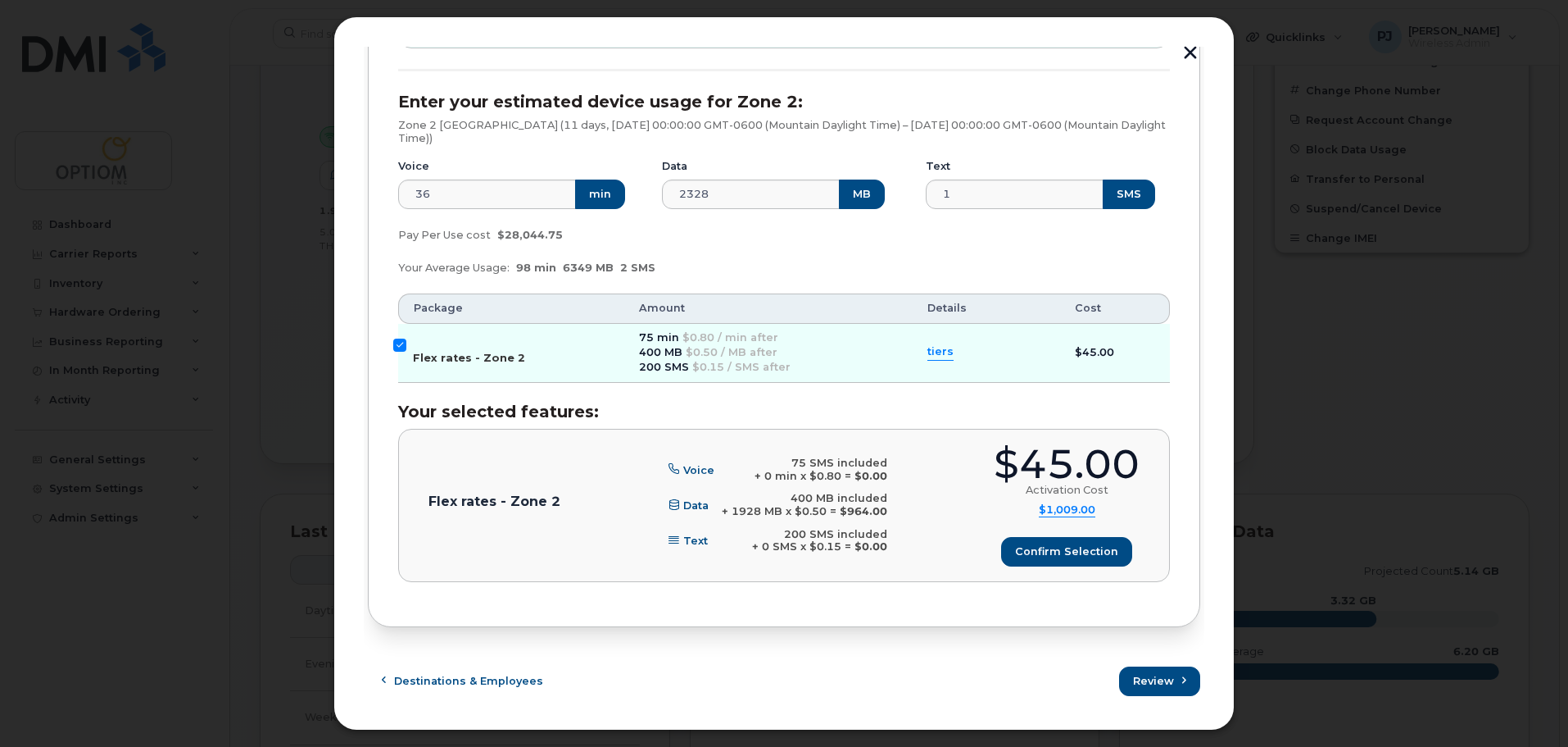
click at [402, 344] on input "Flex rates - Zone 2" at bounding box center [400, 344] width 13 height 13
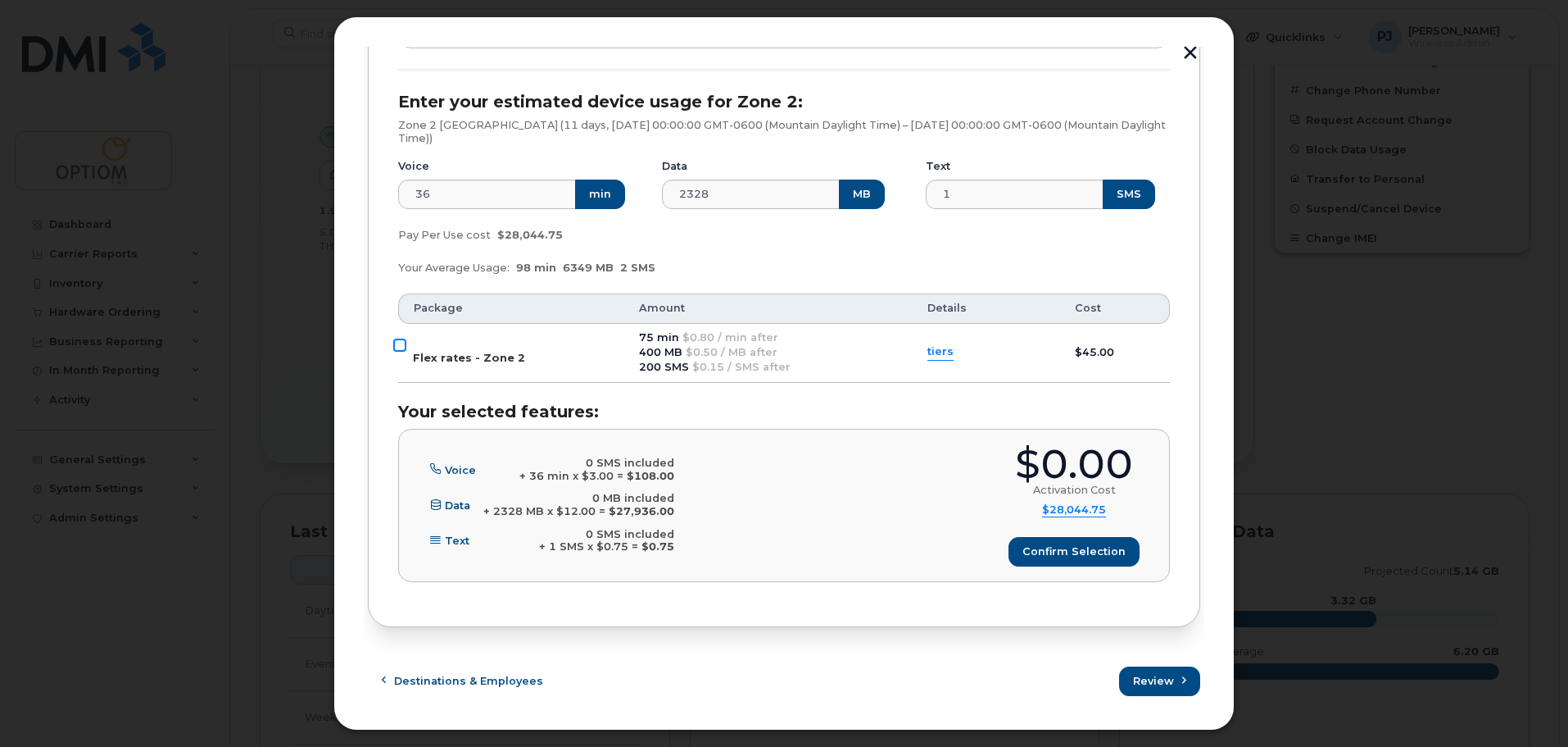
click at [402, 344] on input "Flex rates - Zone 2" at bounding box center [400, 344] width 13 height 13
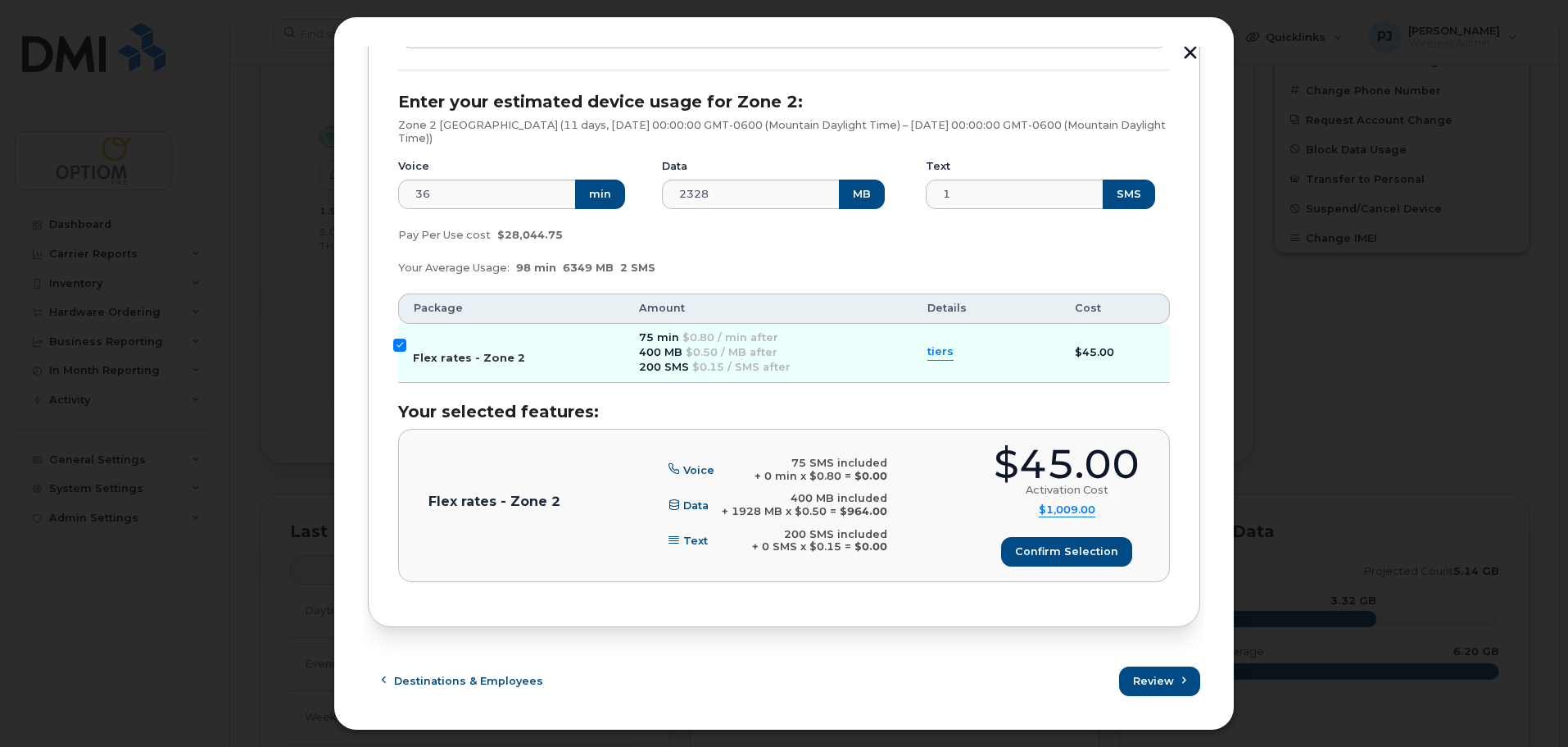
click at [402, 344] on input "Flex rates - Zone 2" at bounding box center [400, 344] width 13 height 13
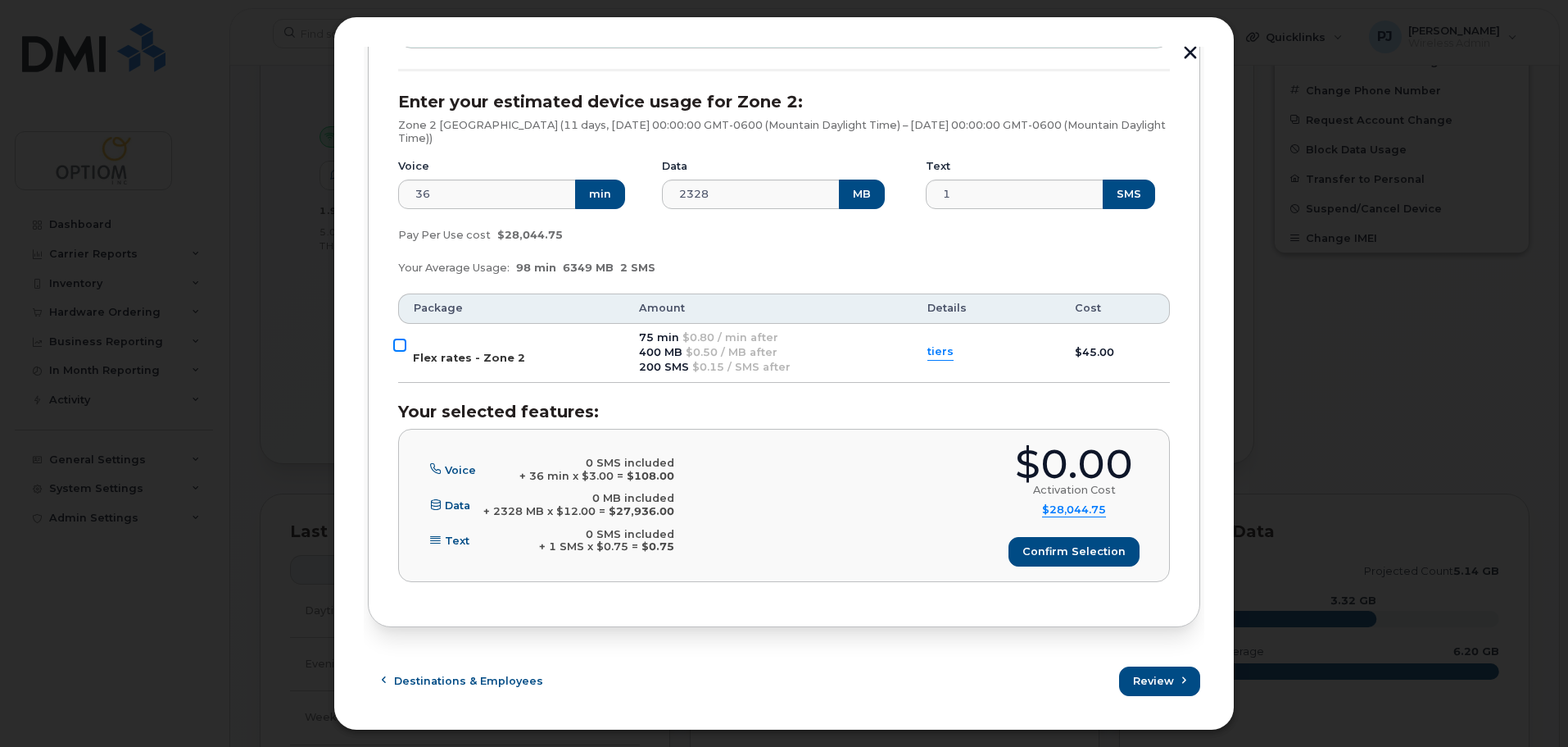
click at [402, 344] on input "Flex rates - Zone 2" at bounding box center [400, 344] width 13 height 13
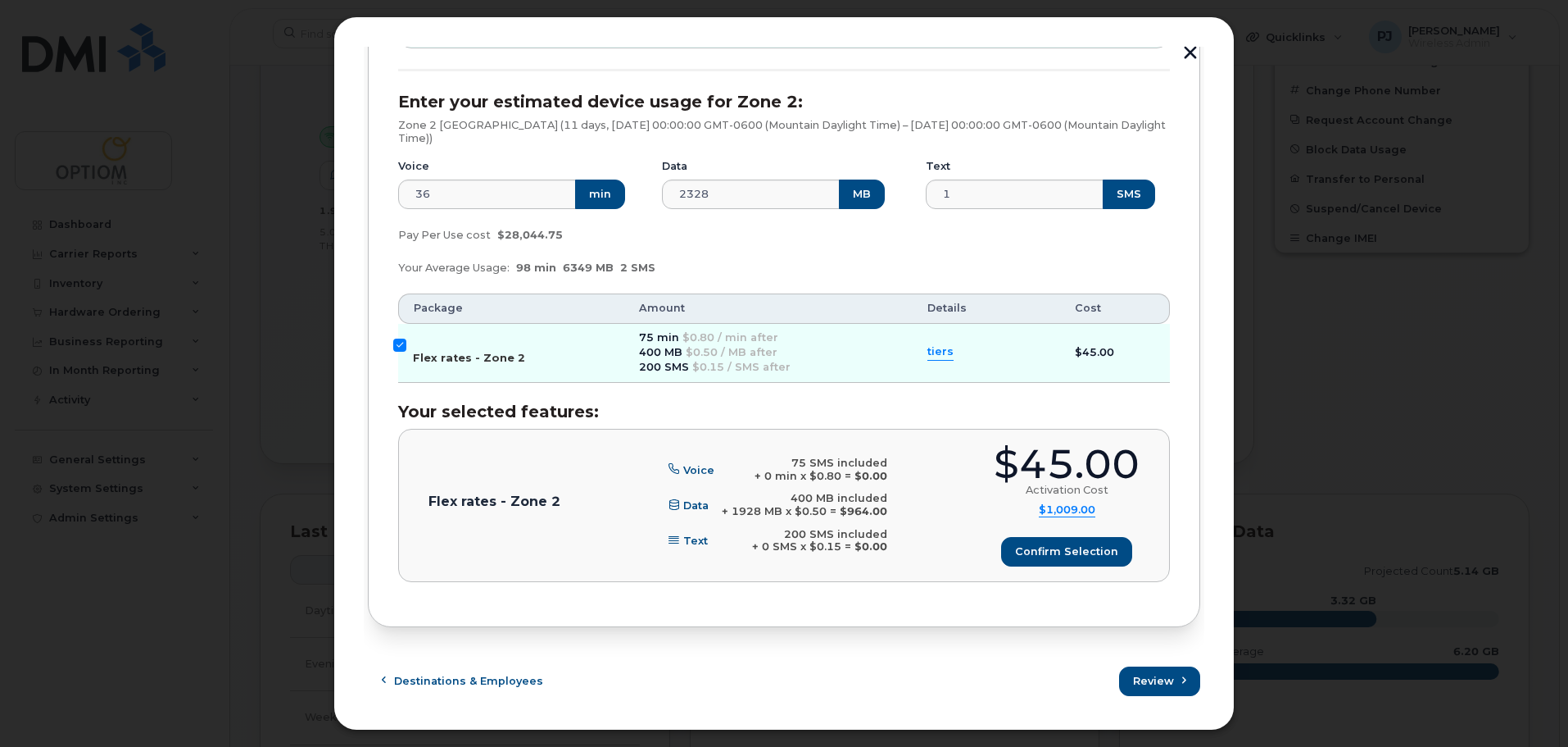
click at [402, 344] on input "Flex rates - Zone 2" at bounding box center [400, 344] width 13 height 13
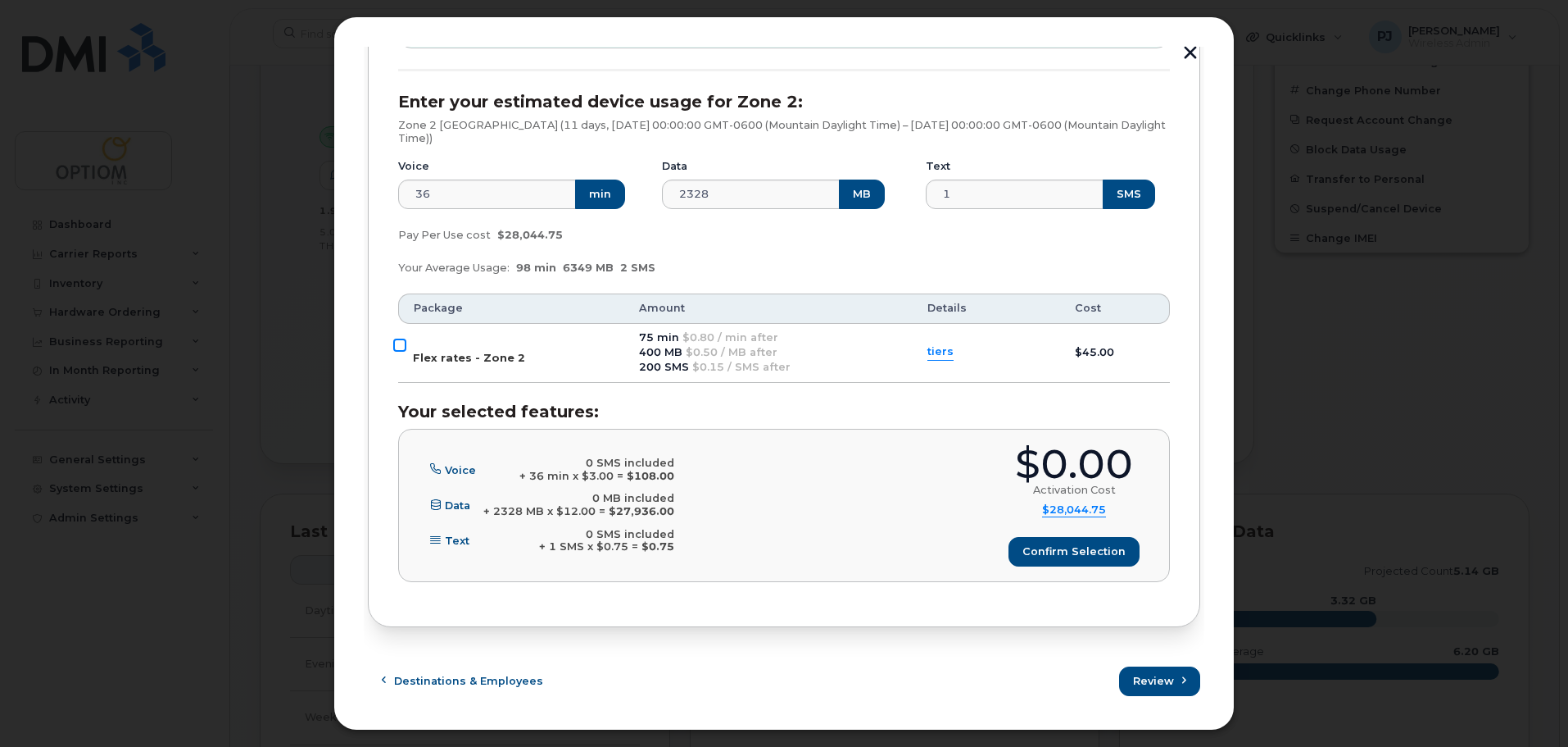
click at [399, 340] on input "Flex rates - Zone 2" at bounding box center [400, 344] width 13 height 13
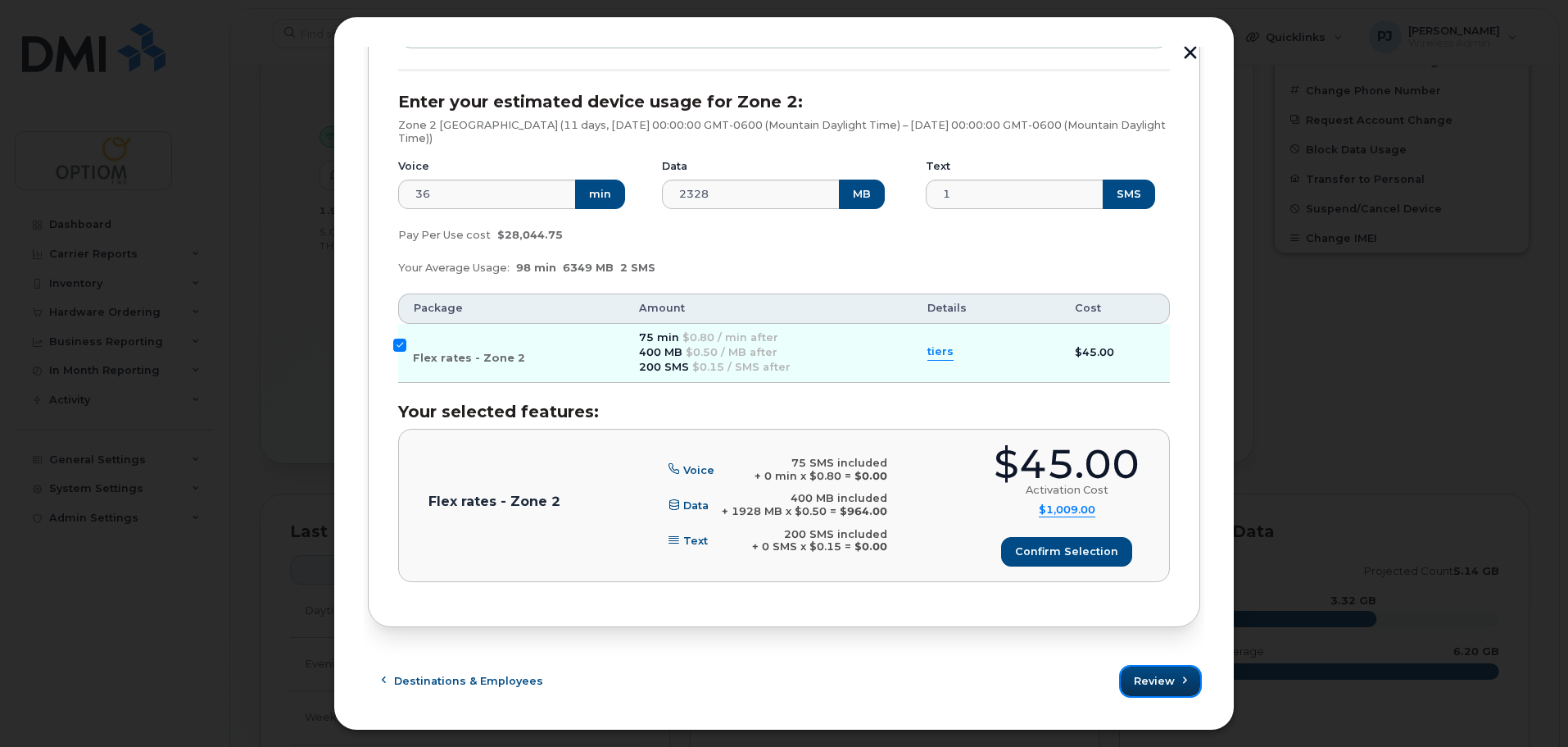
click at [1144, 681] on span "Review" at bounding box center [1155, 680] width 41 height 15
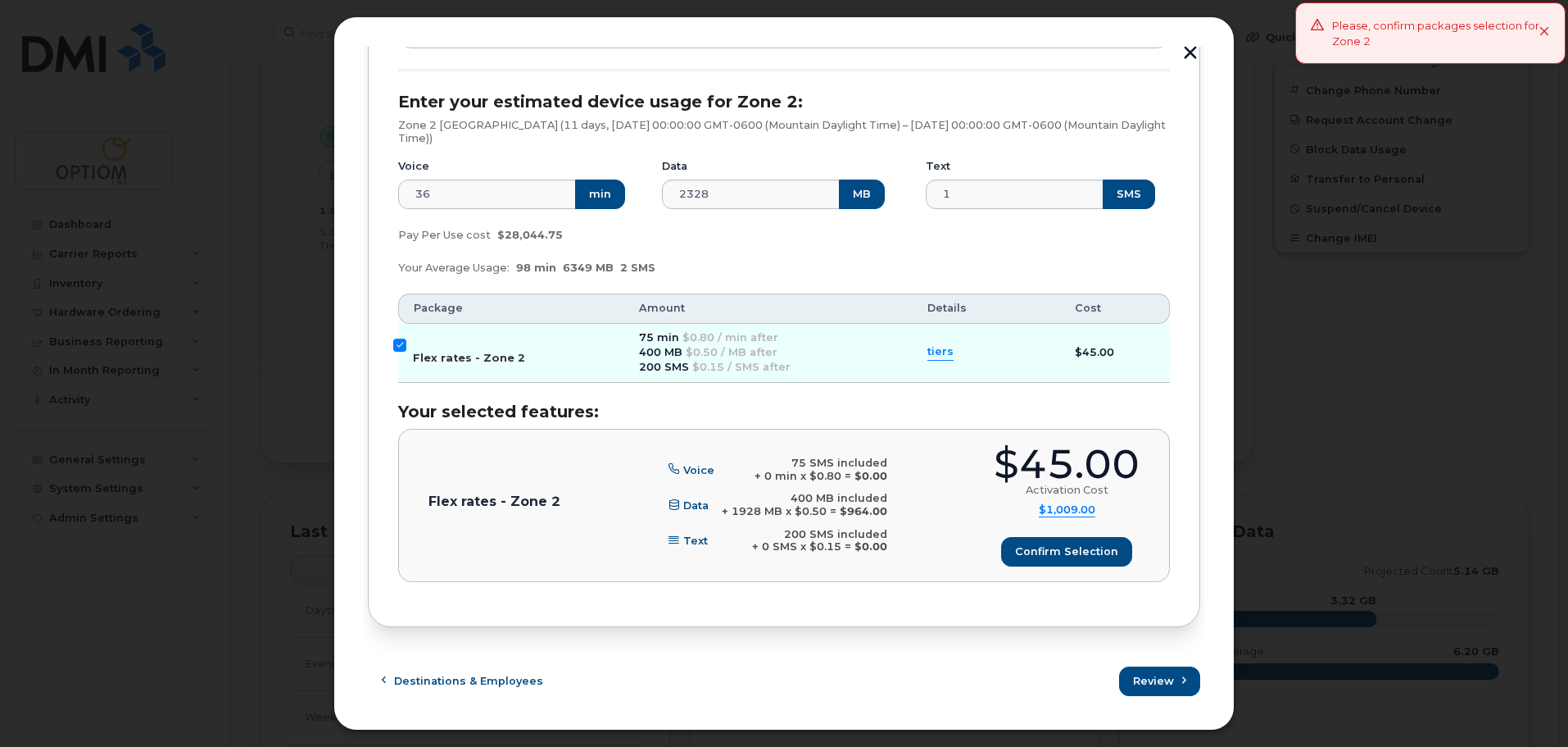
click at [396, 344] on input "Flex rates - Zone 2" at bounding box center [400, 344] width 13 height 13
checkbox input "false"
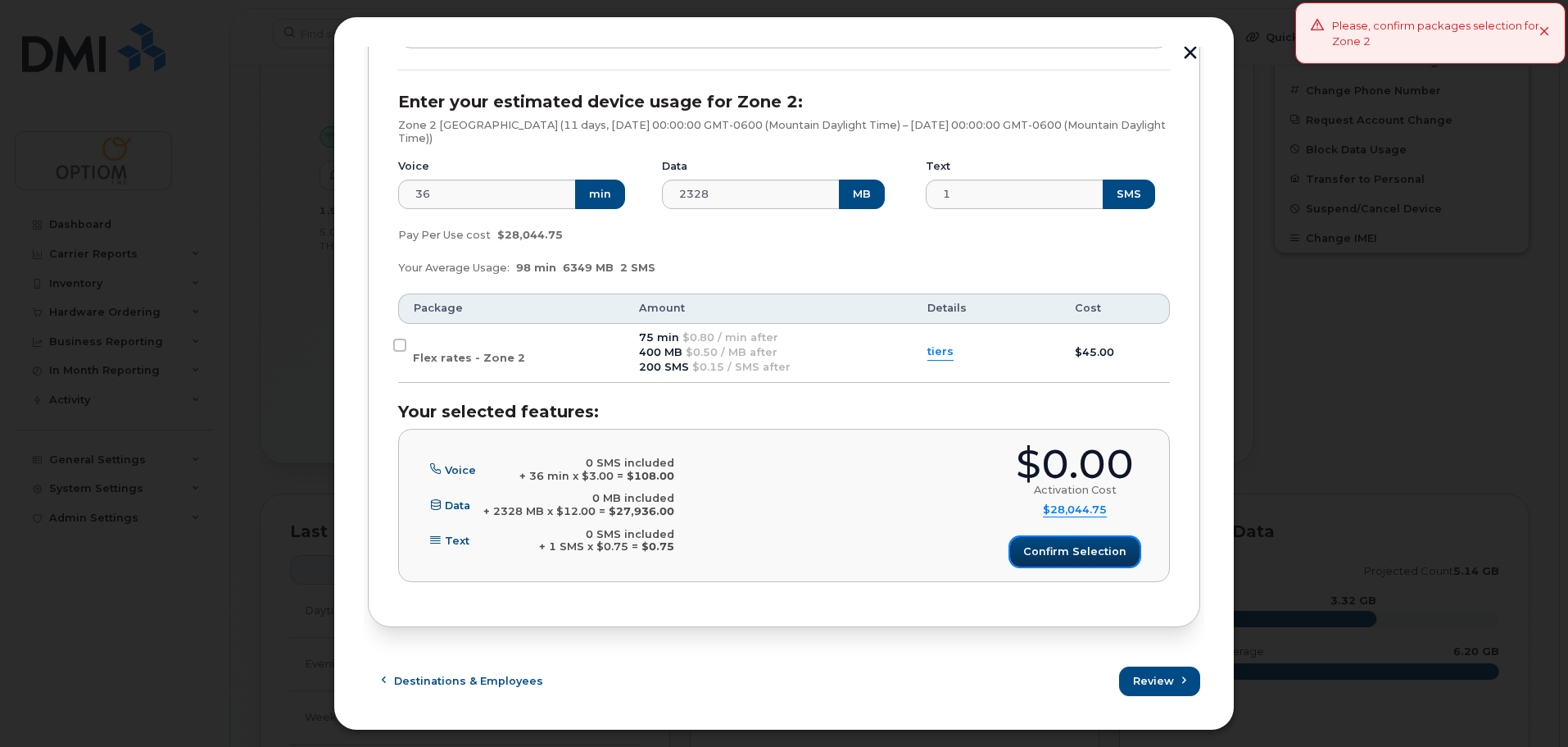
click at [1060, 545] on span "Confirm selection" at bounding box center [1074, 550] width 103 height 15
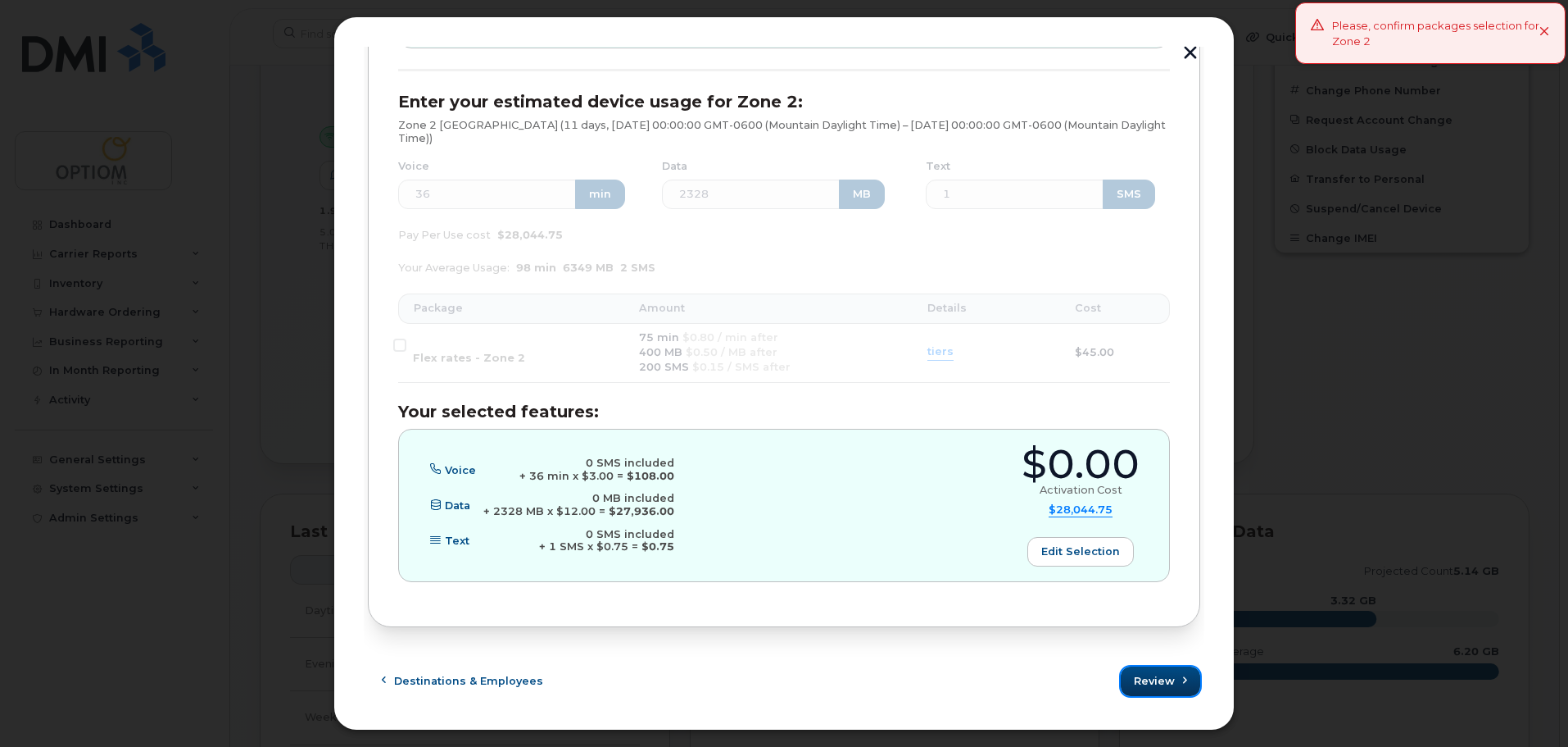
click at [1166, 675] on span "Review" at bounding box center [1155, 680] width 41 height 15
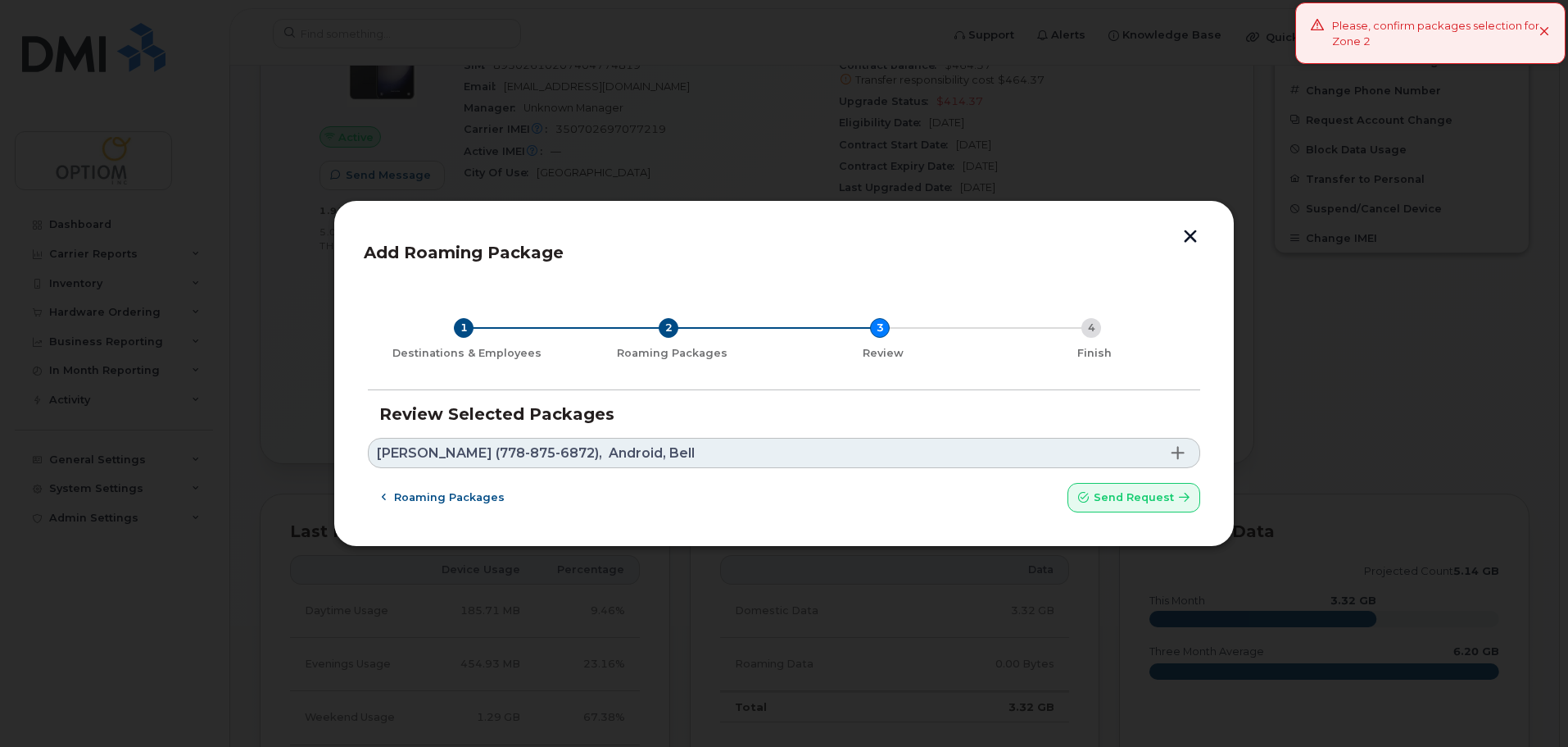
scroll to position [0, 0]
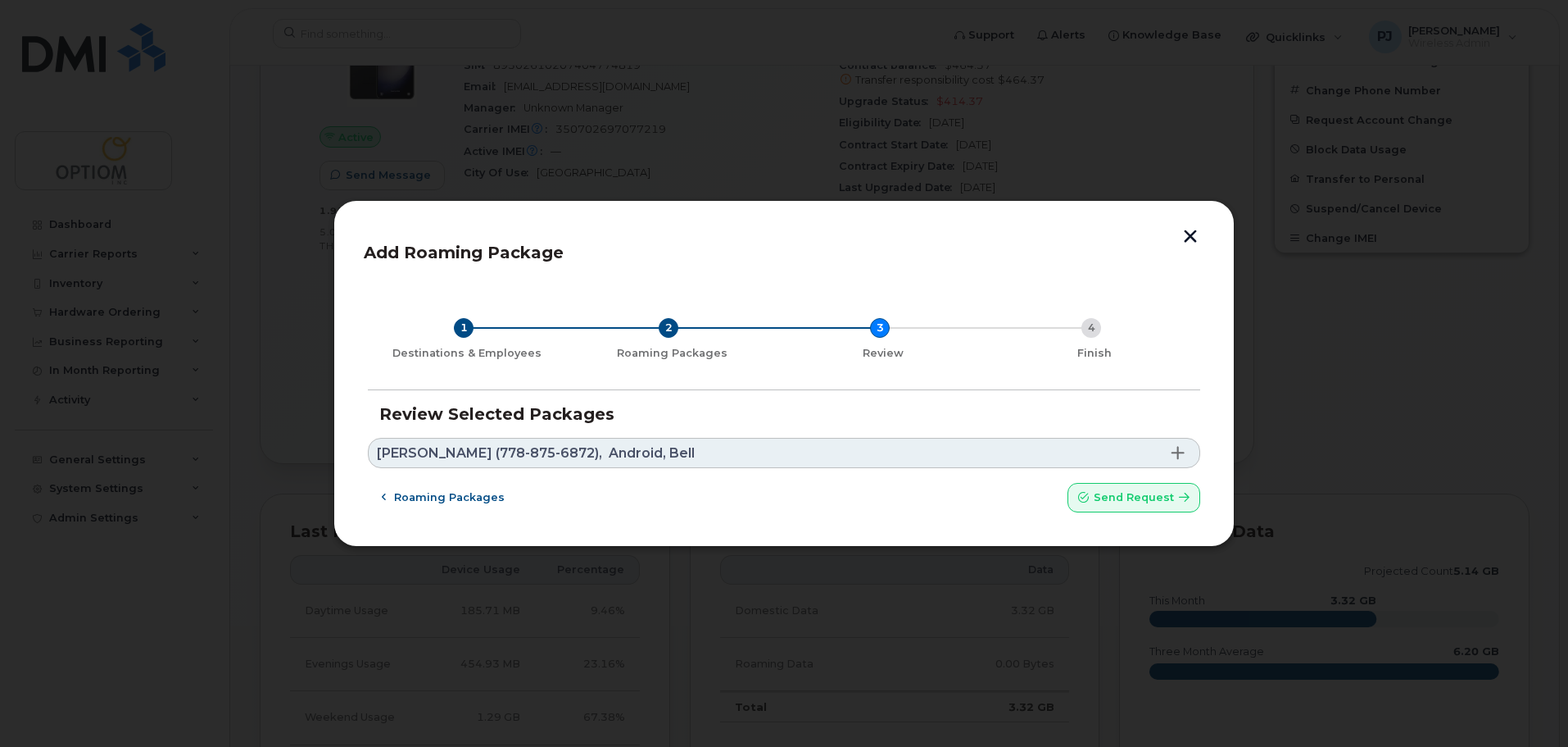
click at [495, 453] on span "Michelle Wong (778-875-6872)," at bounding box center [489, 453] width 225 height 13
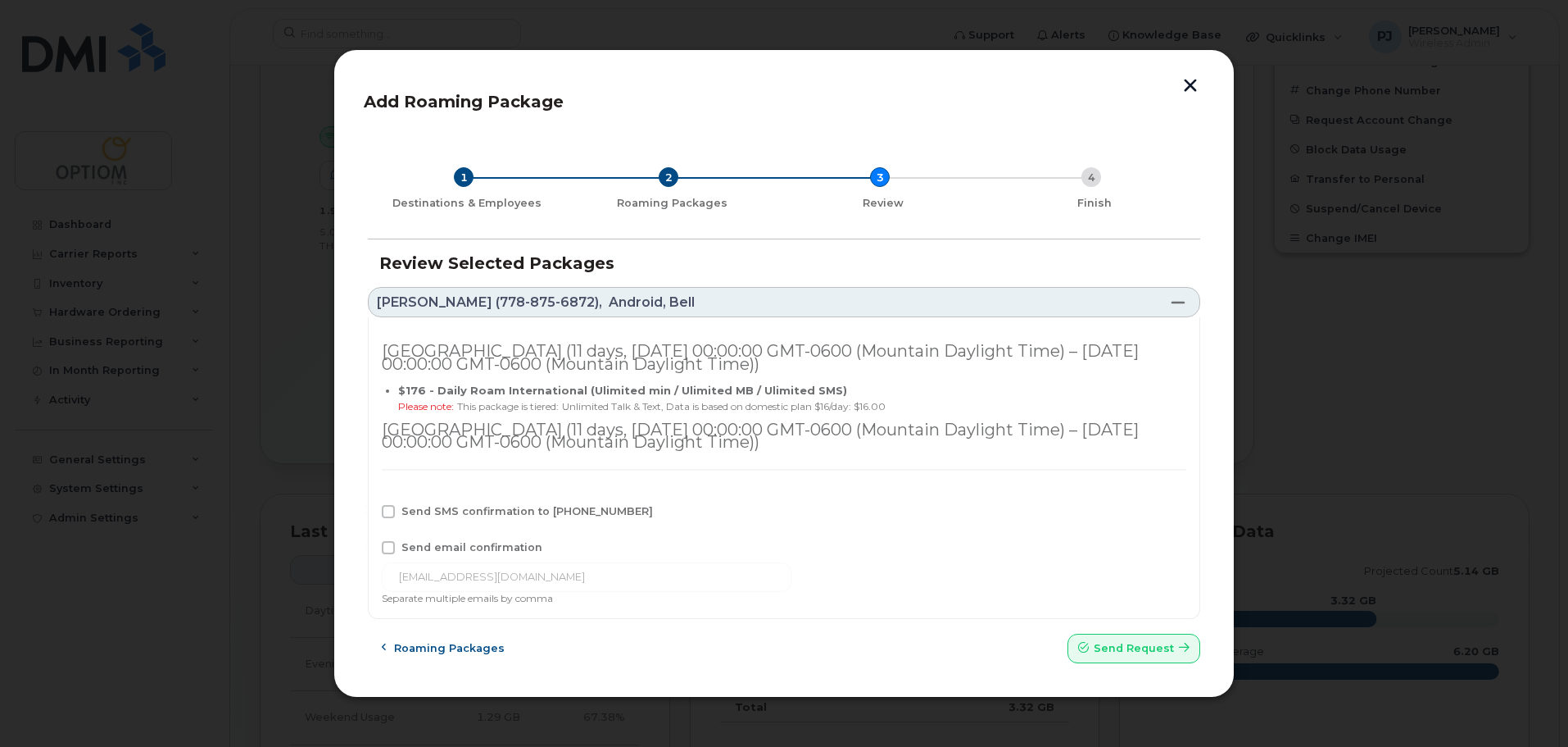
click at [389, 548] on span at bounding box center [388, 548] width 13 height 13
click at [370, 548] on input "Send email confirmation" at bounding box center [366, 545] width 8 height 8
checkbox input "true"
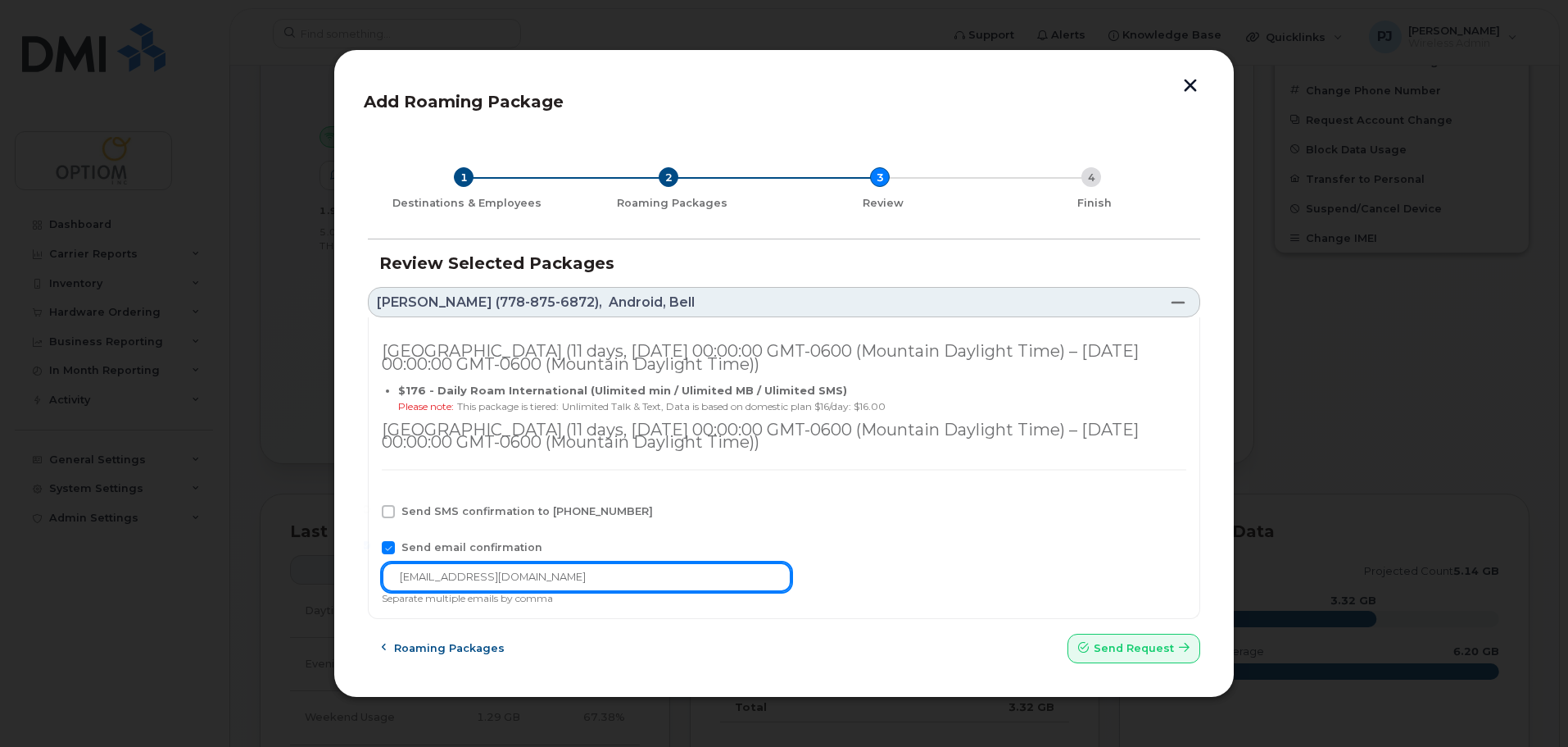
click at [575, 567] on input "mwong@optiom.com" at bounding box center [587, 576] width 410 height 30
click at [564, 584] on input "mwong@optiom.com" at bounding box center [587, 576] width 410 height 30
drag, startPoint x: 562, startPoint y: 581, endPoint x: 378, endPoint y: 575, distance: 184.1
click at [378, 575] on div "Vietnam (11 days, Sat Oct 04 2025 00:00:00 GMT-0600 (Mountain Daylight Time) – …" at bounding box center [784, 468] width 833 height 301
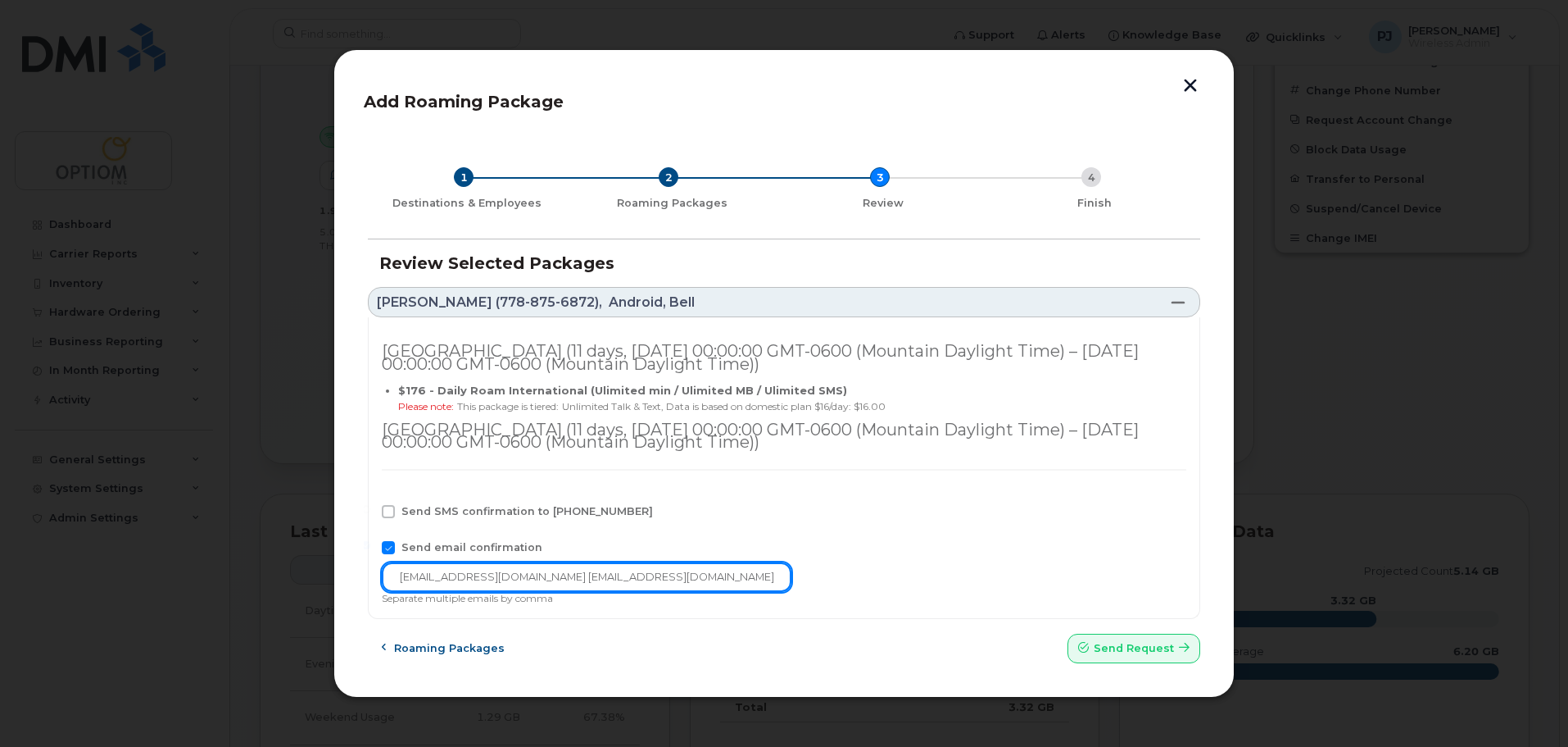
click at [509, 577] on input "Philipj@optiom.com Wahidh@optiom.com" at bounding box center [587, 576] width 410 height 30
type input "Philipj@optiom.com, Wahidh@optiom.com"
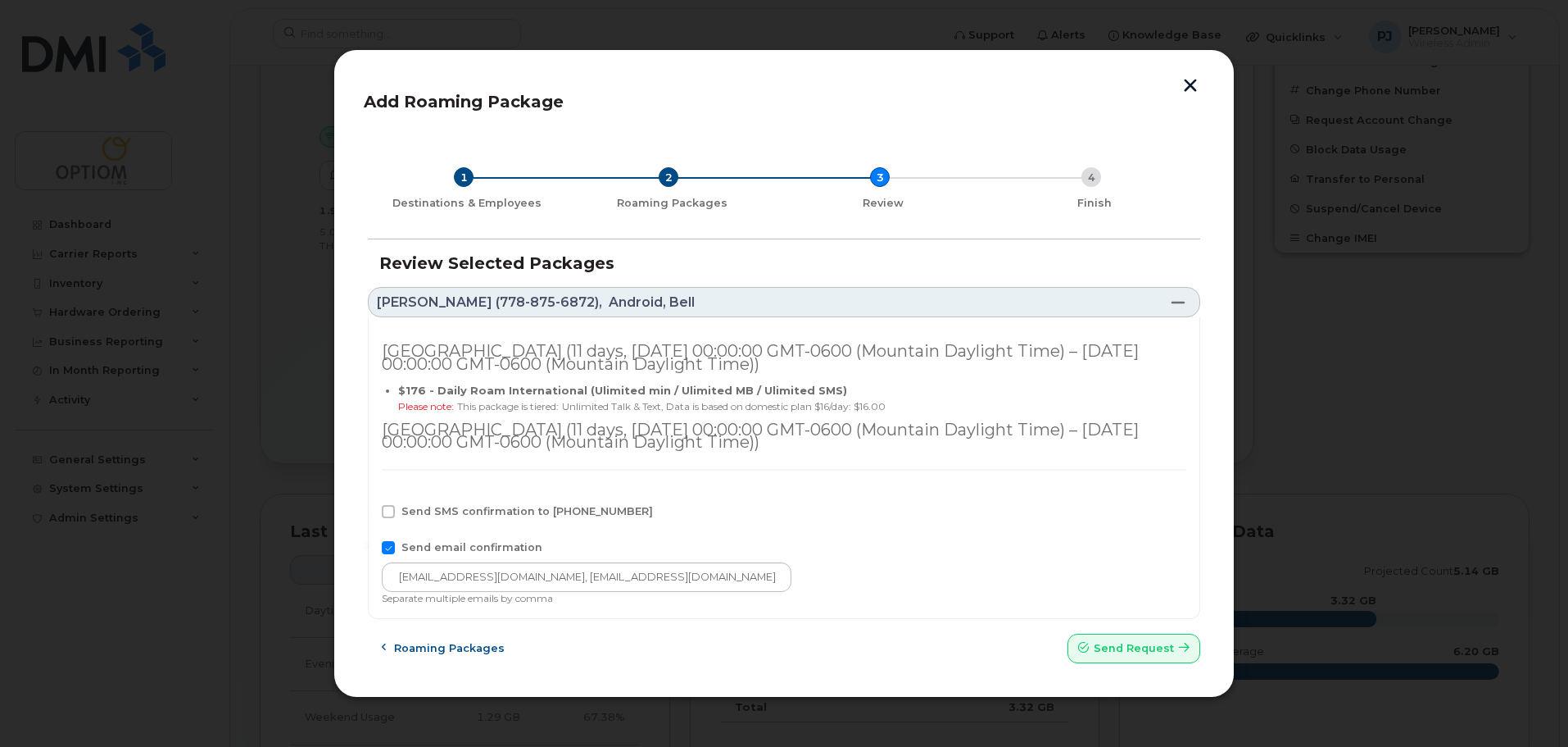
click at [1018, 521] on div "Send SMS confirmation to 778-875-6872" at bounding box center [784, 515] width 805 height 21
drag, startPoint x: 1140, startPoint y: 643, endPoint x: 847, endPoint y: 54, distance: 657.9
click at [1125, 651] on span "Send request" at bounding box center [1134, 647] width 81 height 15
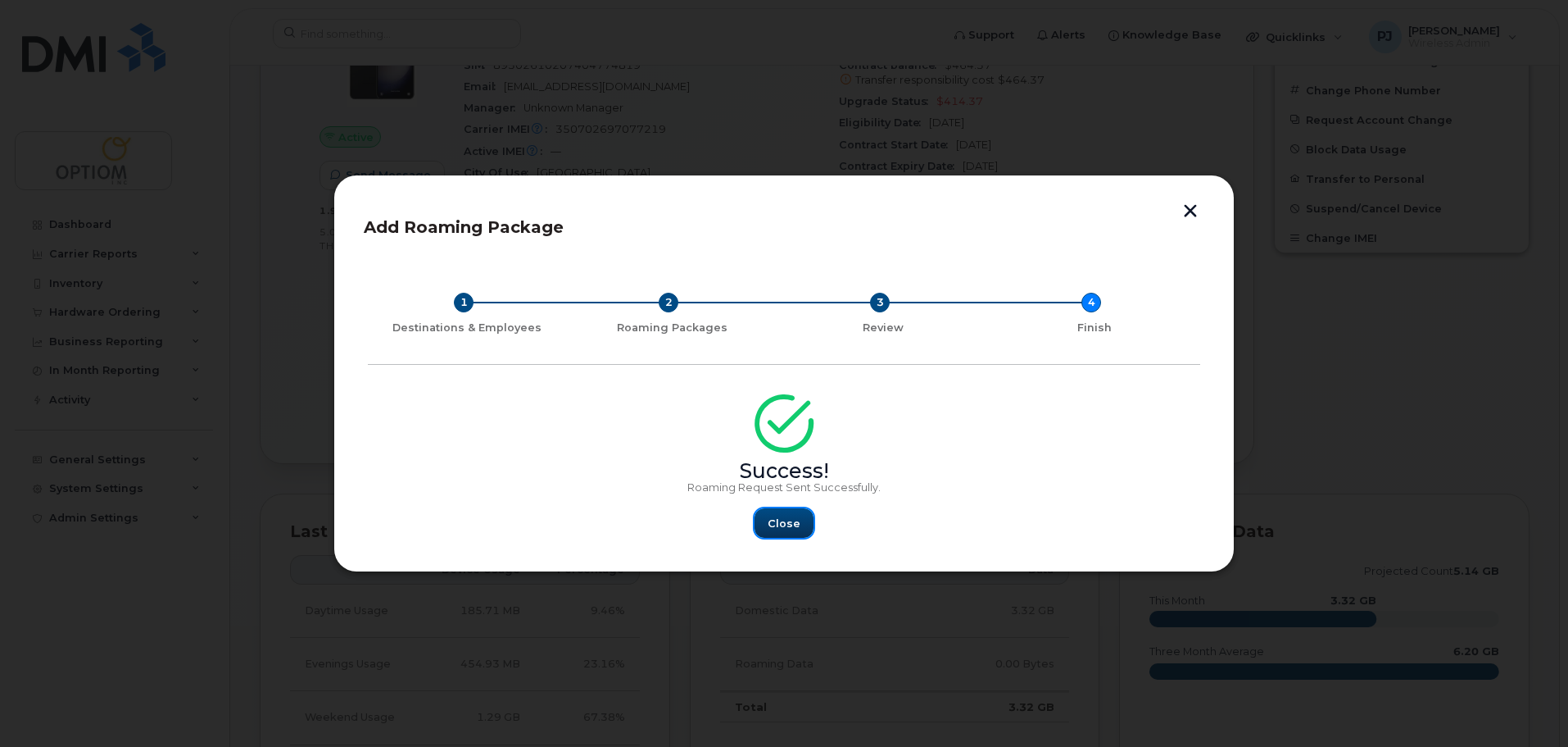
click at [796, 523] on span "Close" at bounding box center [784, 522] width 33 height 15
